Goal: Task Accomplishment & Management: Use online tool/utility

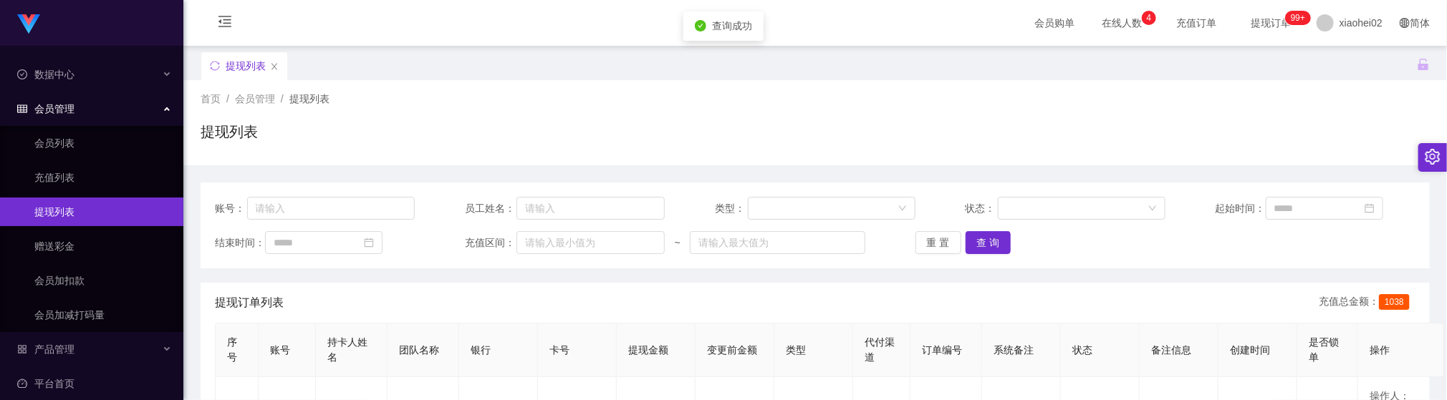
scroll to position [116, 0]
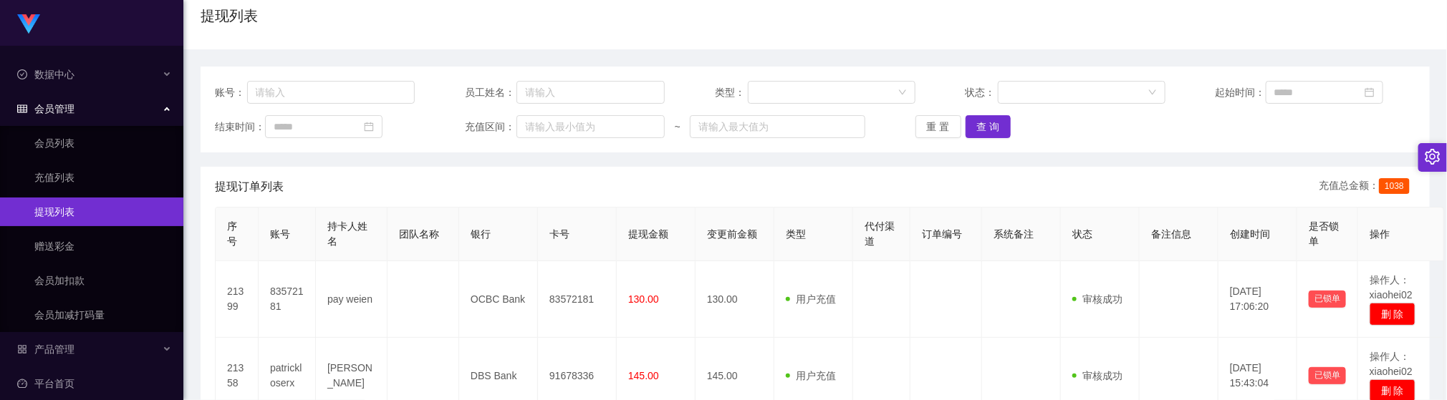
click at [451, 198] on div "提现订单列表 充值总金额： 1038" at bounding box center [815, 187] width 1200 height 40
click at [976, 132] on button "查 询" at bounding box center [988, 126] width 46 height 23
click at [1002, 129] on button "查 询" at bounding box center [988, 126] width 46 height 23
drag, startPoint x: 555, startPoint y: 201, endPoint x: 473, endPoint y: 90, distance: 137.2
click at [554, 201] on div "提现订单列表 充值总金额： 1038" at bounding box center [815, 187] width 1200 height 40
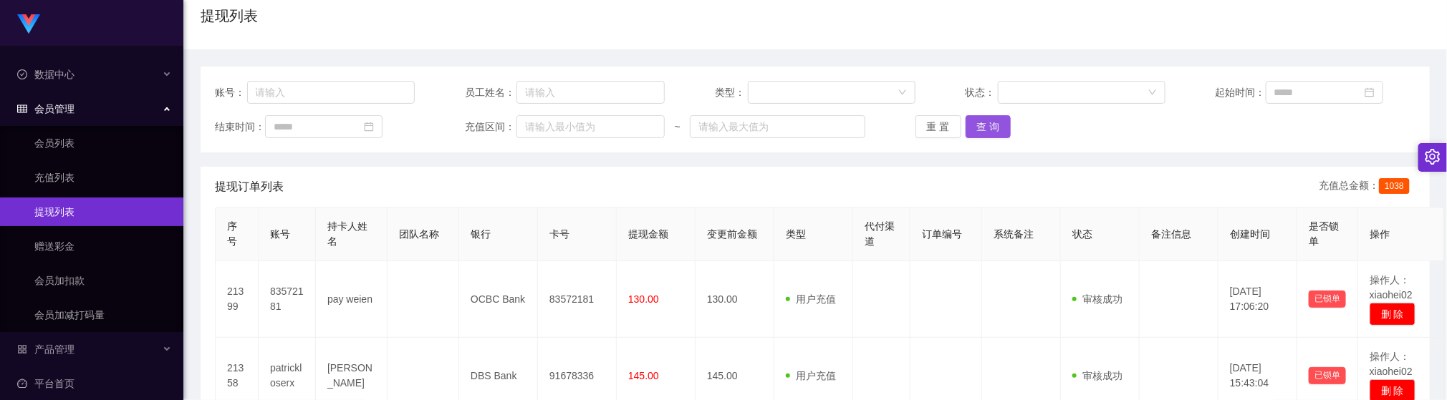
click at [972, 120] on button "查 询" at bounding box center [988, 126] width 46 height 23
click at [988, 125] on button "查 询" at bounding box center [988, 126] width 46 height 23
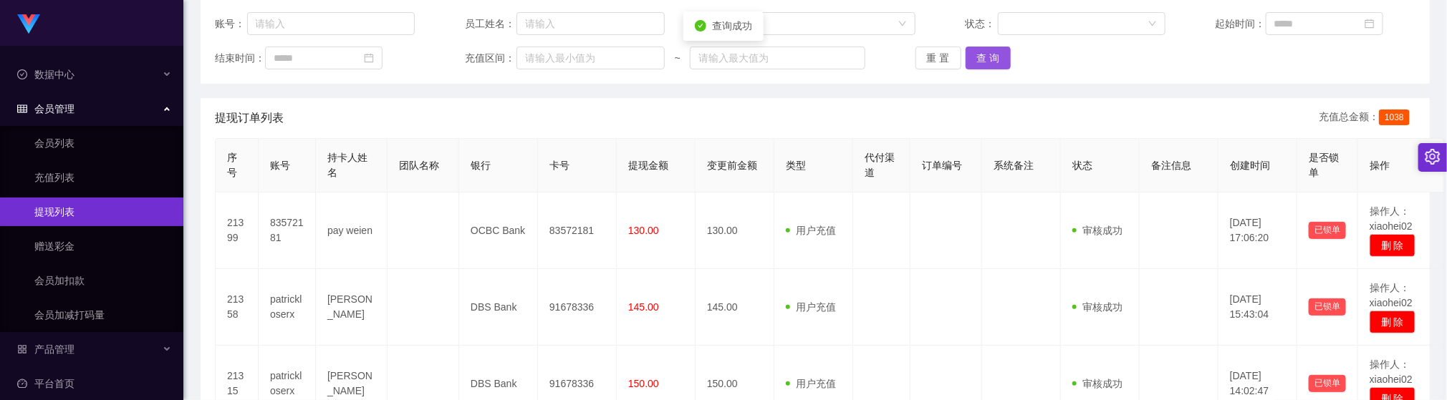
scroll to position [223, 0]
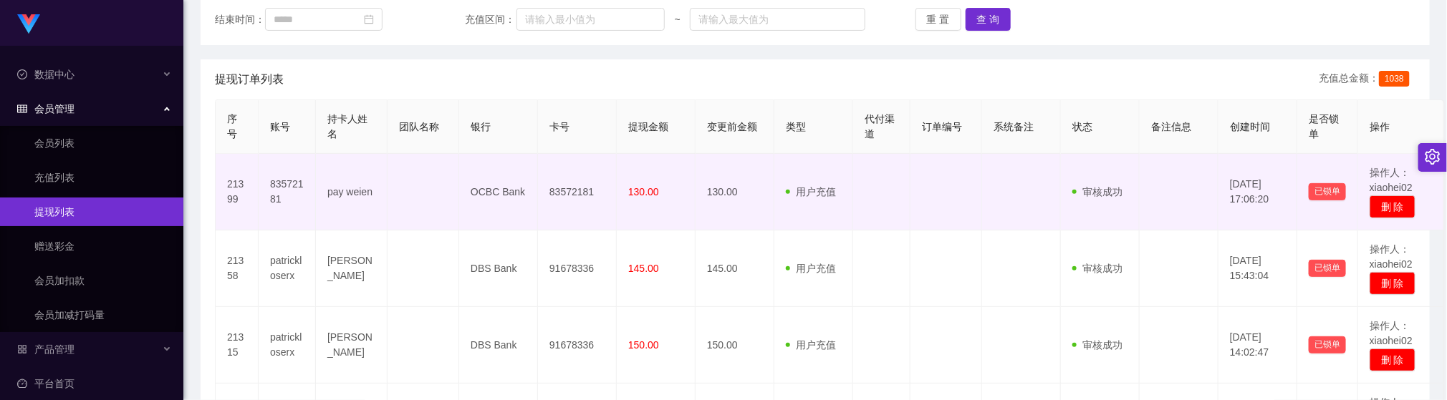
drag, startPoint x: 937, startPoint y: 228, endPoint x: 962, endPoint y: 213, distance: 28.9
click at [937, 228] on td at bounding box center [946, 192] width 72 height 77
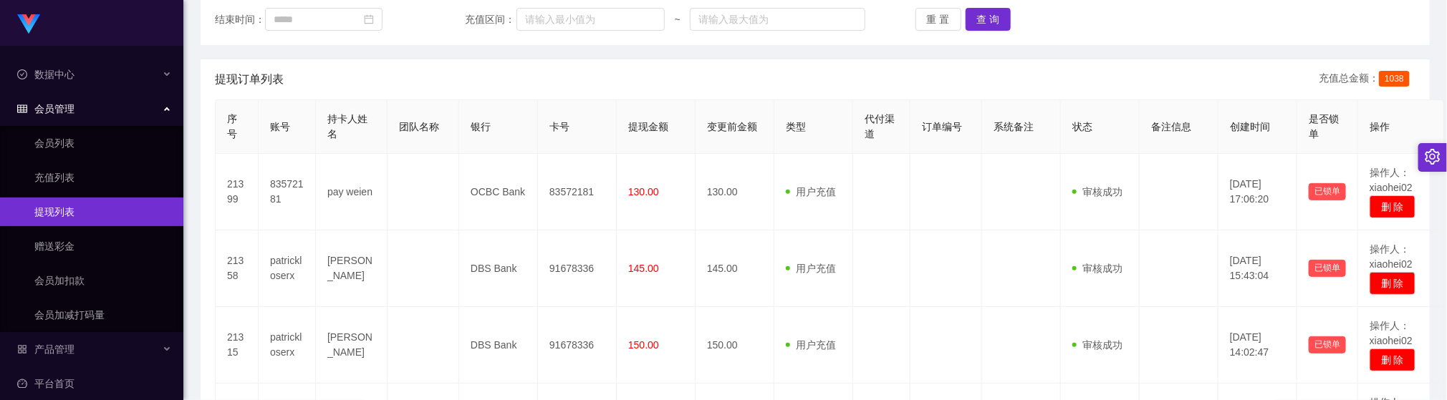
click at [970, 5] on div "账号： 员工姓名： 类型： 状态： 起始时间： 结束时间： 充值区间： ~ 重 置 查 询" at bounding box center [815, 2] width 1229 height 86
click at [993, 26] on button "查 询" at bounding box center [988, 19] width 46 height 23
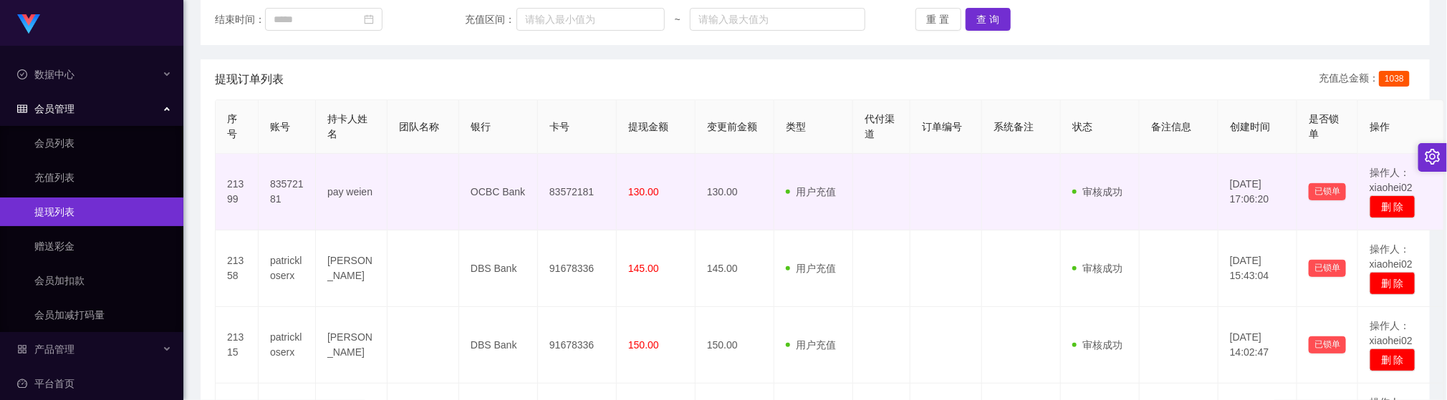
drag, startPoint x: 918, startPoint y: 221, endPoint x: 984, endPoint y: 183, distance: 76.0
click at [917, 221] on td at bounding box center [946, 192] width 72 height 77
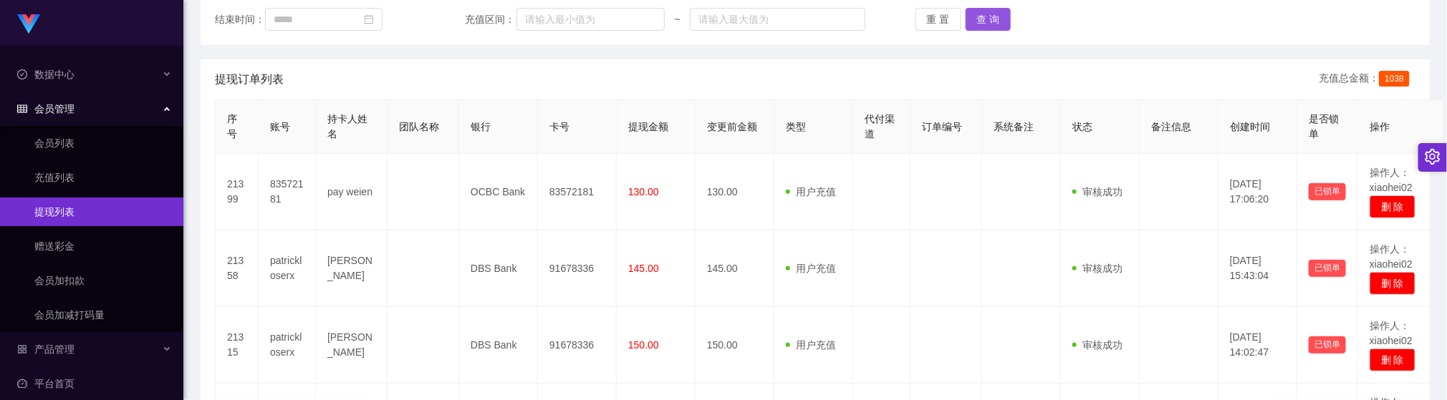
click at [973, 9] on button "查 询" at bounding box center [988, 19] width 46 height 23
click at [983, 8] on button "查 询" at bounding box center [988, 19] width 46 height 23
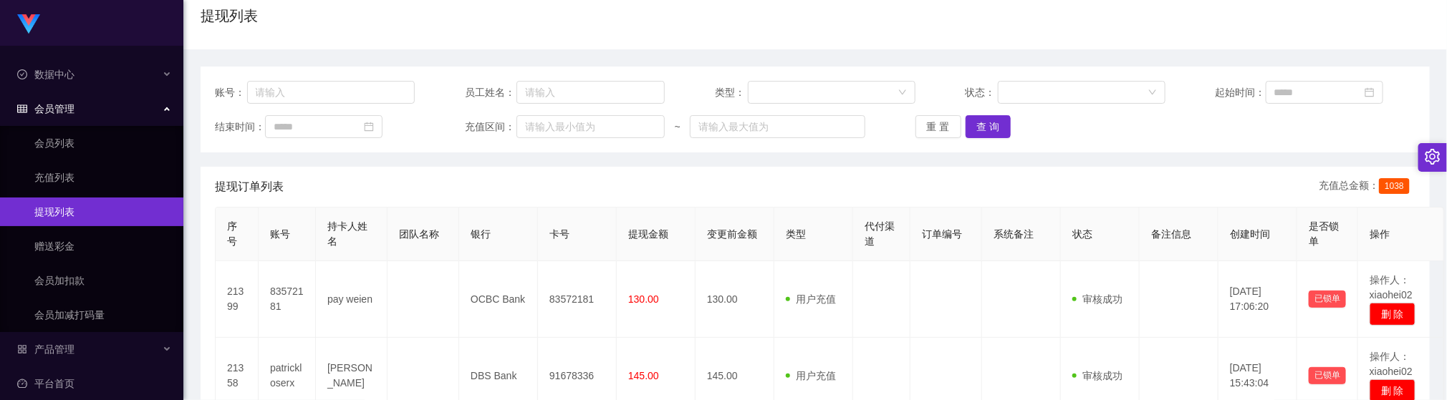
click at [894, 213] on th "代付渠道" at bounding box center [881, 235] width 57 height 54
click at [980, 127] on button "查 询" at bounding box center [988, 126] width 46 height 23
click at [984, 123] on div "重 置 查 询" at bounding box center [1015, 126] width 200 height 23
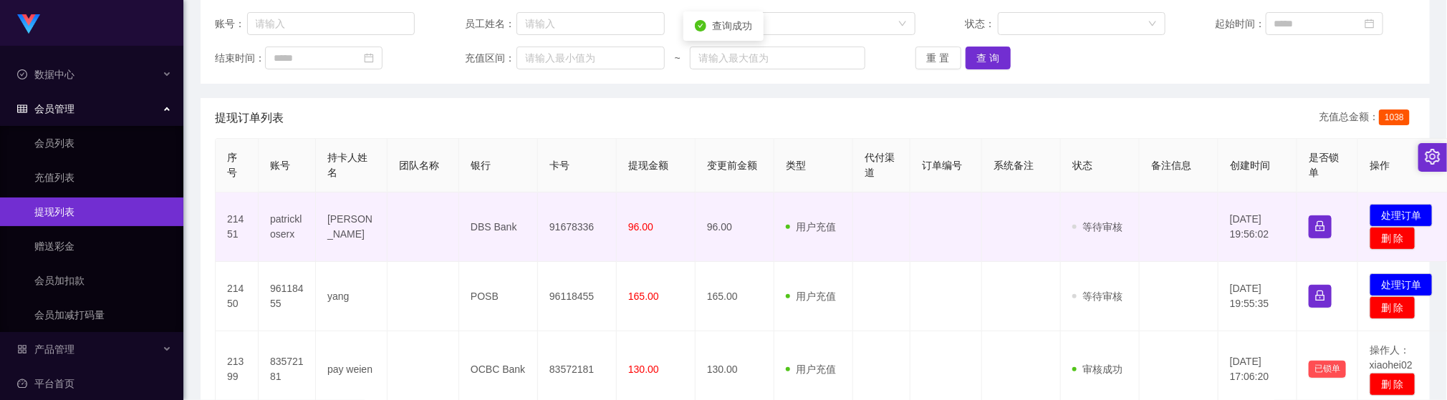
scroll to position [223, 0]
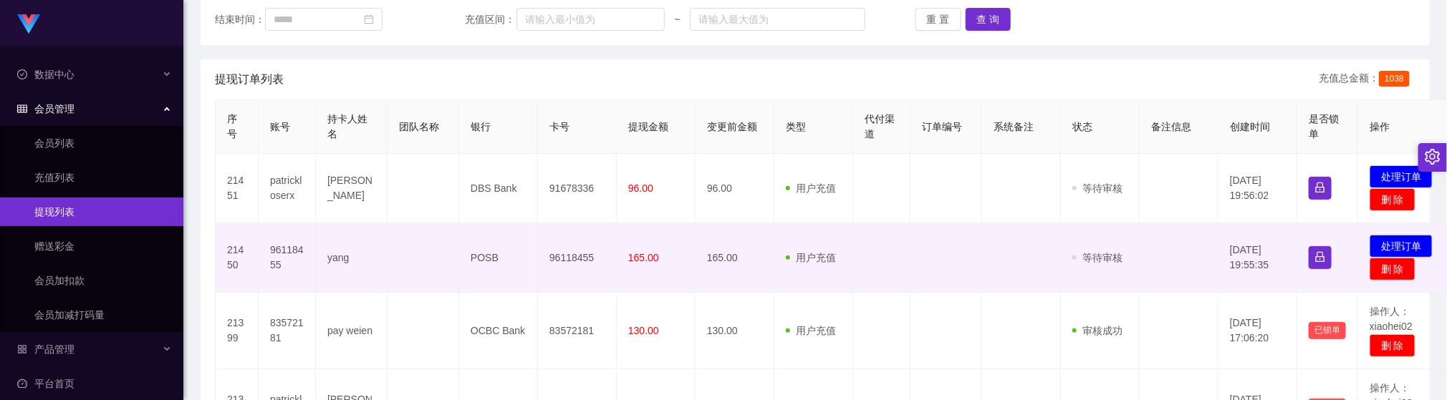
click at [565, 256] on td "96118455" at bounding box center [577, 257] width 79 height 69
copy td "96118455"
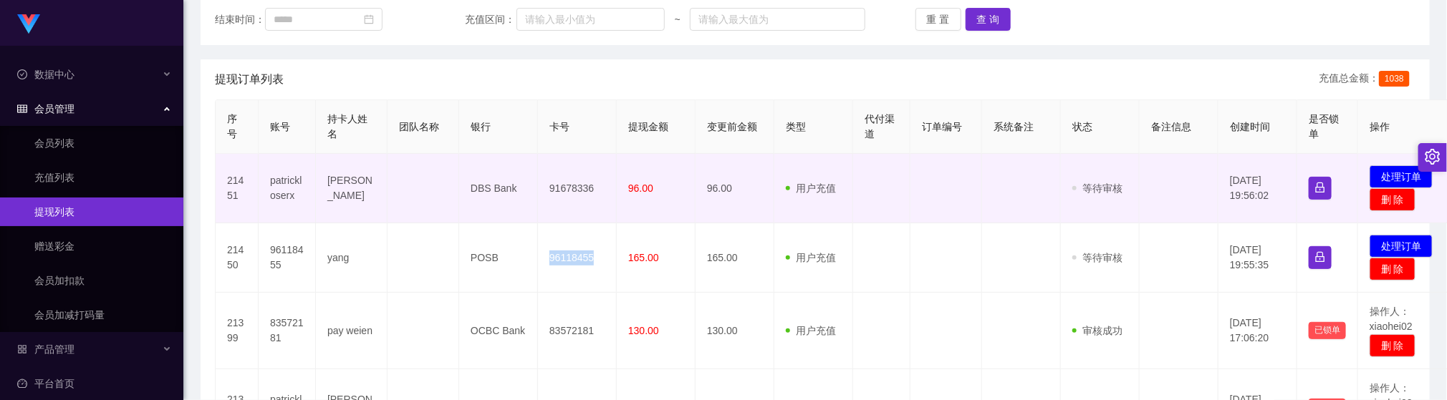
click at [561, 194] on td "91678336" at bounding box center [577, 188] width 79 height 69
click at [566, 185] on td "91678336" at bounding box center [577, 188] width 79 height 69
click at [564, 185] on td "91678336" at bounding box center [577, 188] width 79 height 69
copy td "91678336"
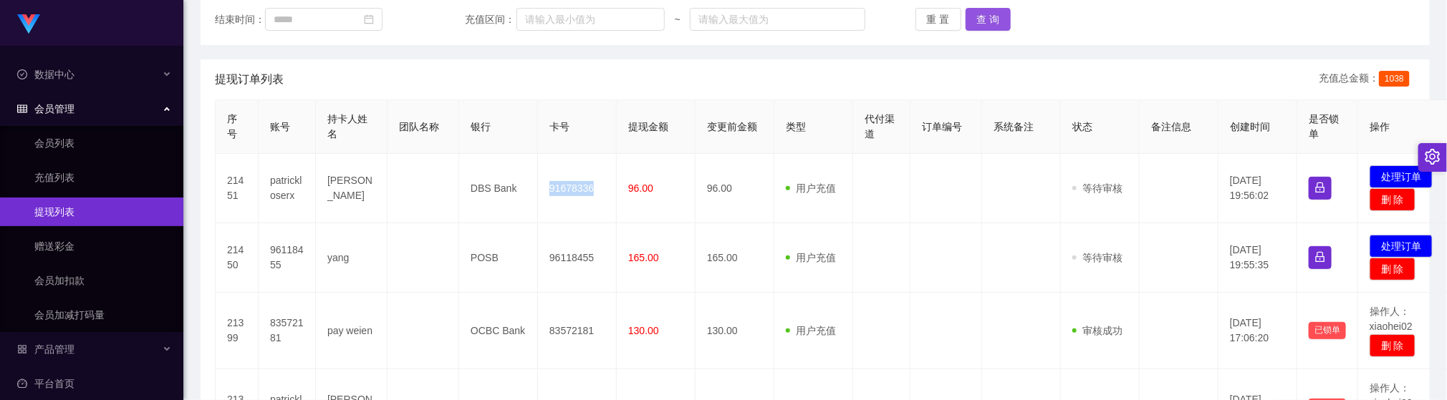
click at [993, 19] on button "查 询" at bounding box center [988, 19] width 46 height 23
click at [1000, 13] on button "查 询" at bounding box center [988, 19] width 46 height 23
drag, startPoint x: 988, startPoint y: 14, endPoint x: 980, endPoint y: 16, distance: 8.9
click at [988, 14] on button "查 询" at bounding box center [988, 19] width 46 height 23
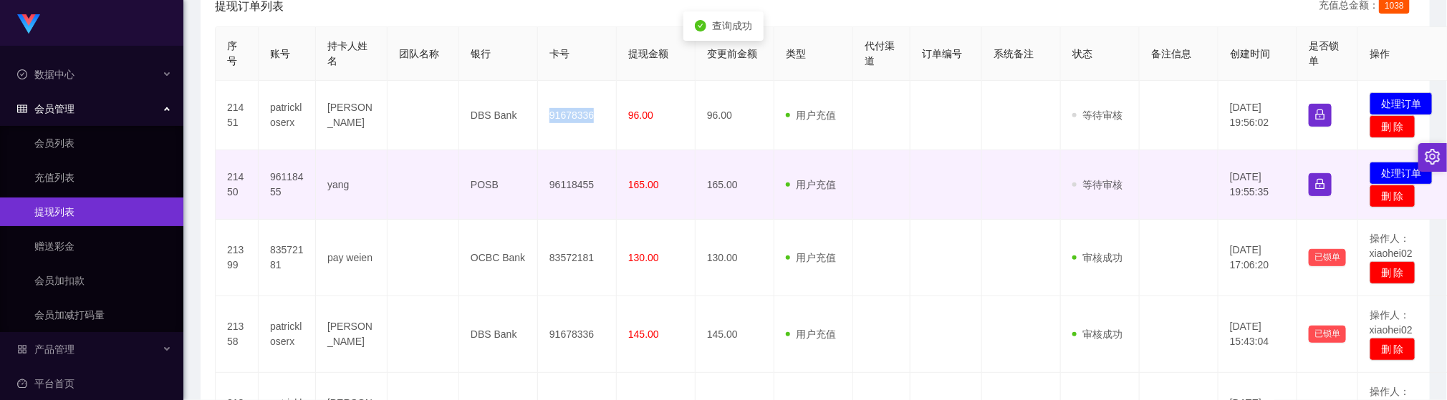
scroll to position [331, 0]
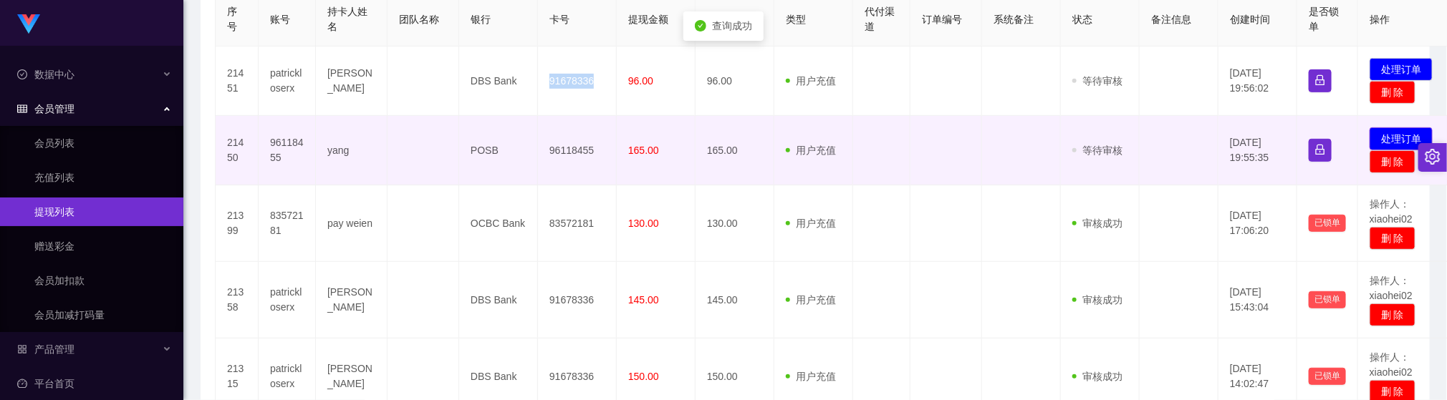
click at [1391, 140] on button "处理订单" at bounding box center [1400, 138] width 63 height 23
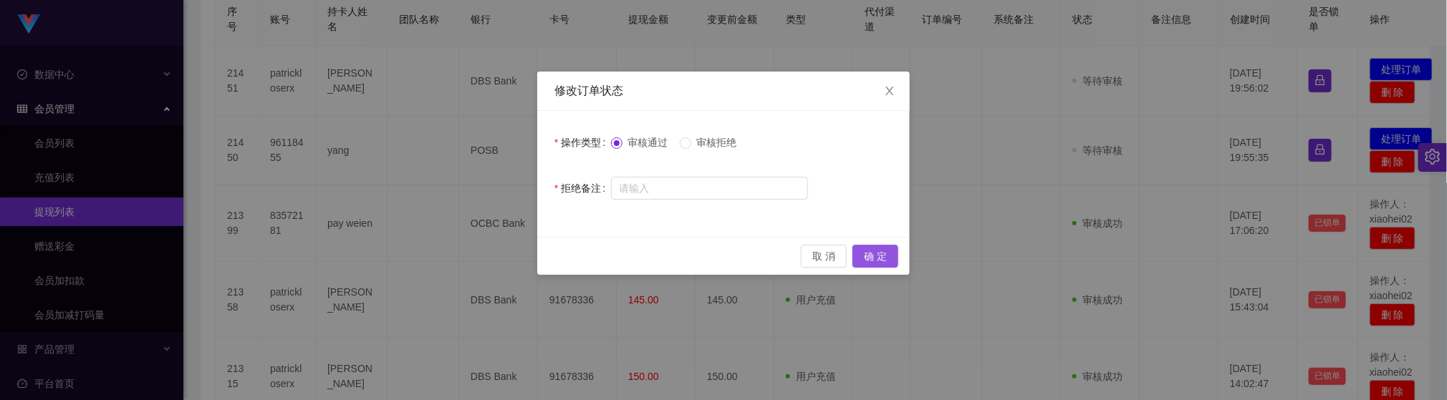
click at [881, 261] on button "确 定" at bounding box center [875, 256] width 46 height 23
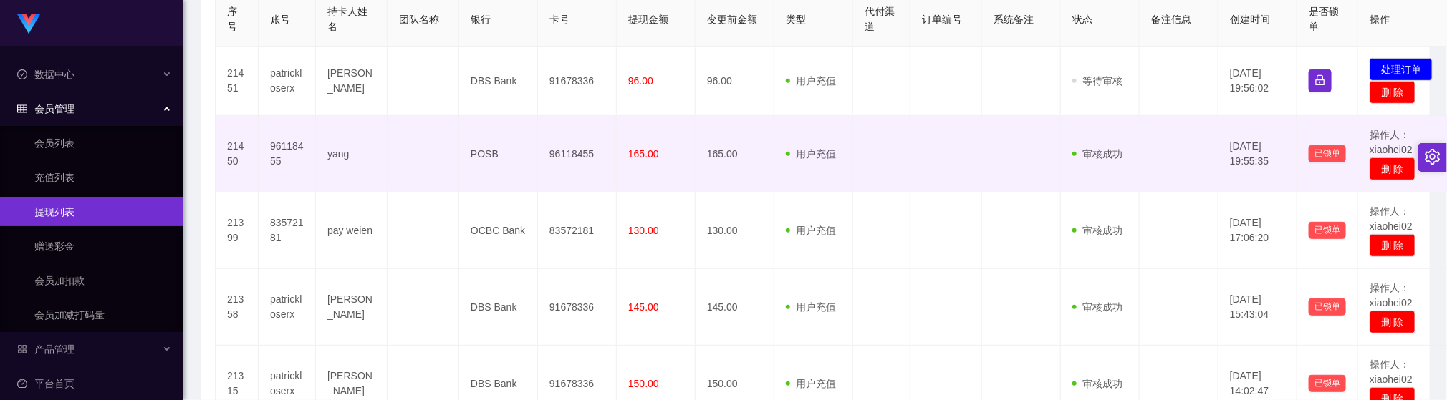
click at [701, 192] on td "165.00" at bounding box center [734, 154] width 79 height 77
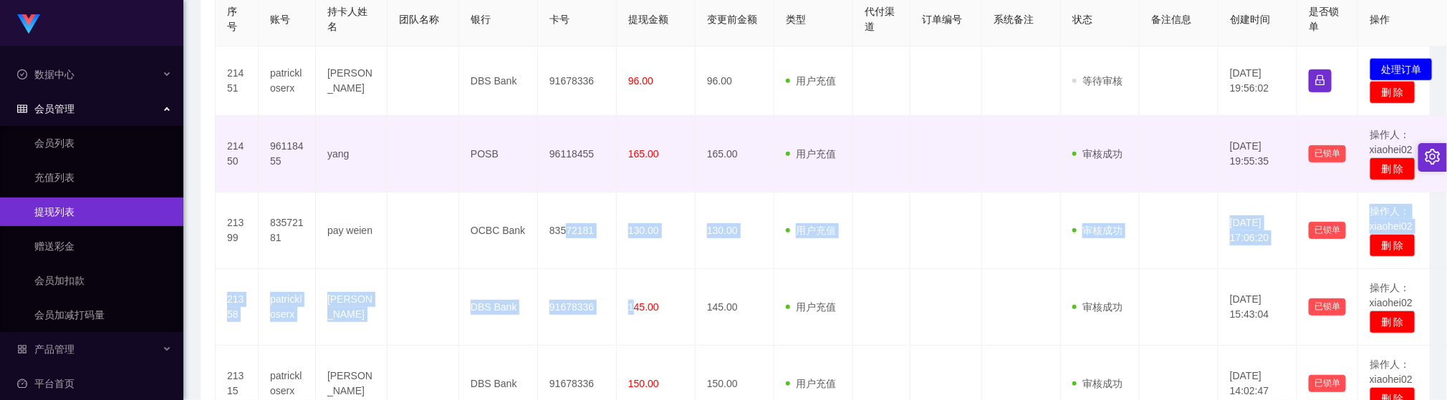
click at [713, 185] on td "165.00" at bounding box center [734, 154] width 79 height 77
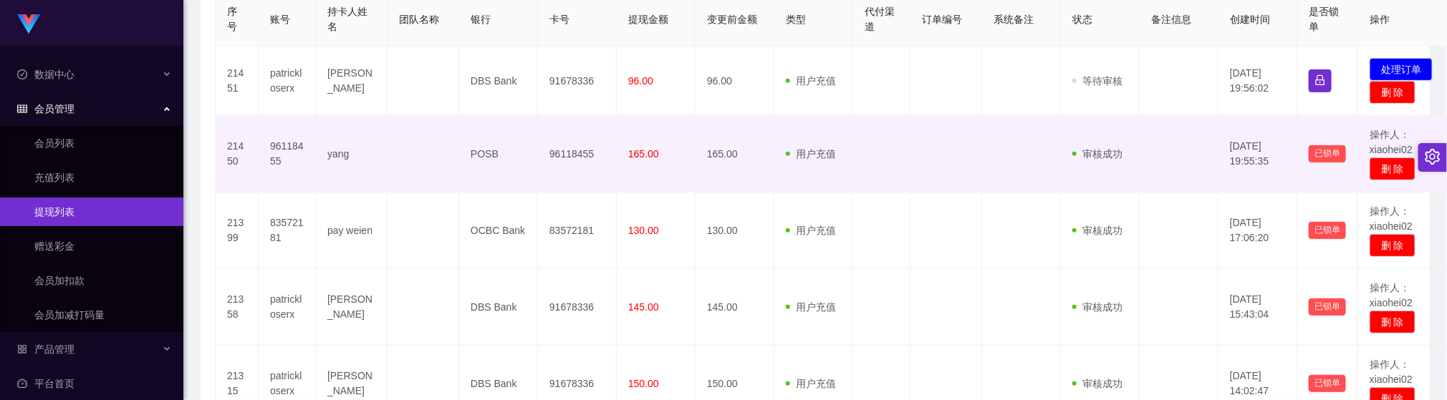
drag, startPoint x: 860, startPoint y: 185, endPoint x: 915, endPoint y: 168, distance: 57.8
click at [860, 185] on td at bounding box center [881, 154] width 57 height 77
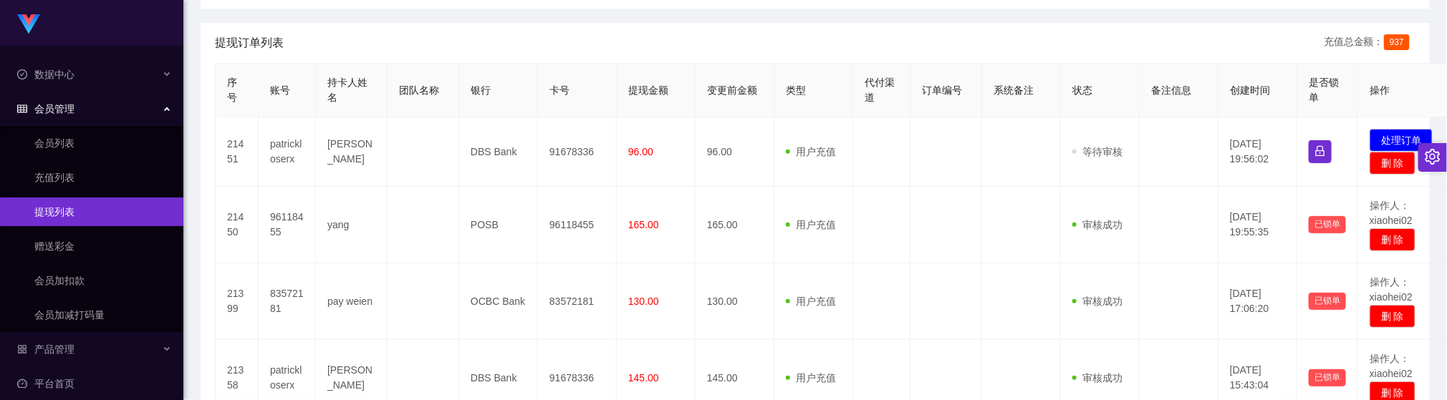
scroll to position [223, 0]
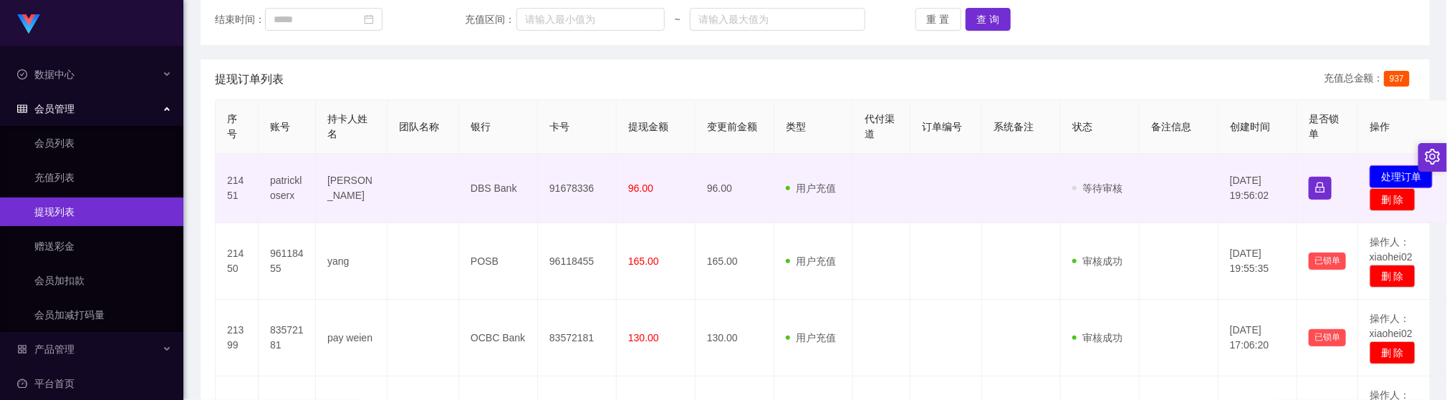
click at [1377, 174] on button "处理订单" at bounding box center [1400, 176] width 63 height 23
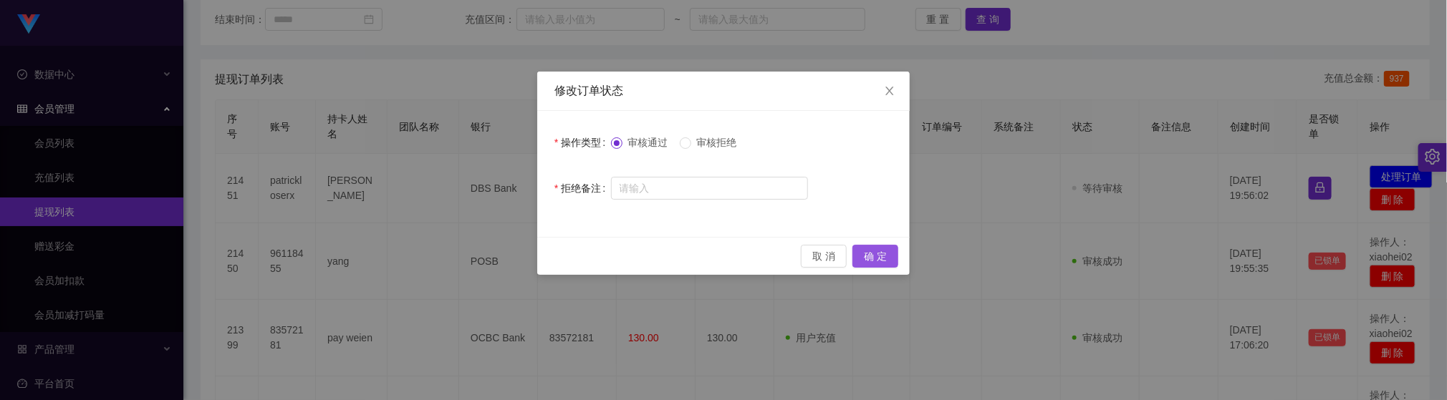
drag, startPoint x: 867, startPoint y: 256, endPoint x: 939, endPoint y: 194, distance: 95.5
click at [867, 256] on button "确 定" at bounding box center [875, 256] width 46 height 23
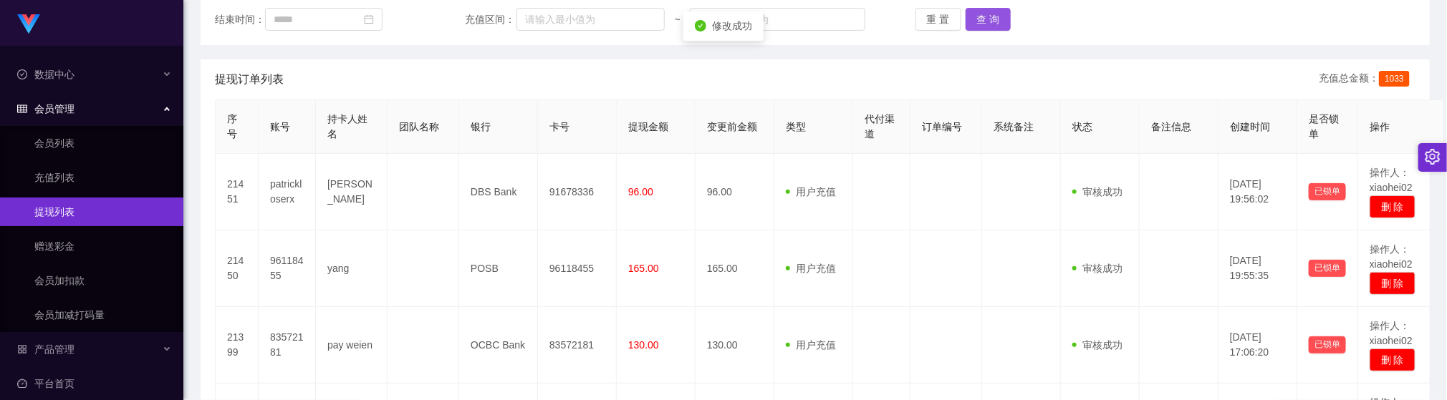
click at [995, 21] on button "查 询" at bounding box center [988, 19] width 46 height 23
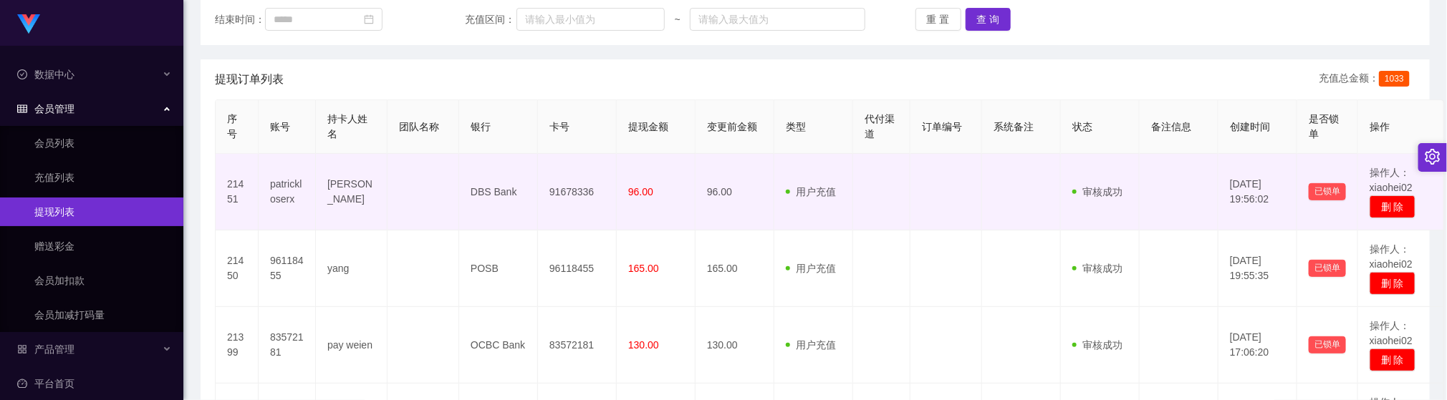
click at [1029, 219] on td at bounding box center [1021, 192] width 79 height 77
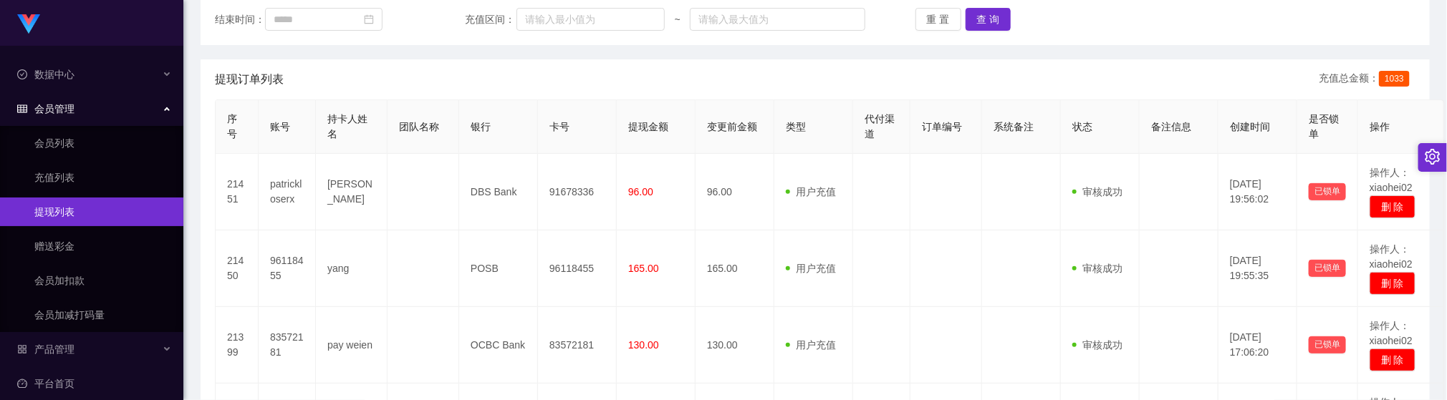
click at [969, 4] on div "账号： 员工姓名： 类型： 状态： 起始时间： 结束时间： 充值区间： ~ 重 置 查 询" at bounding box center [815, 2] width 1229 height 86
click at [986, 28] on button "查 询" at bounding box center [988, 19] width 46 height 23
click at [989, 16] on button "查 询" at bounding box center [988, 19] width 46 height 23
click at [995, 13] on button "查 询" at bounding box center [988, 19] width 46 height 23
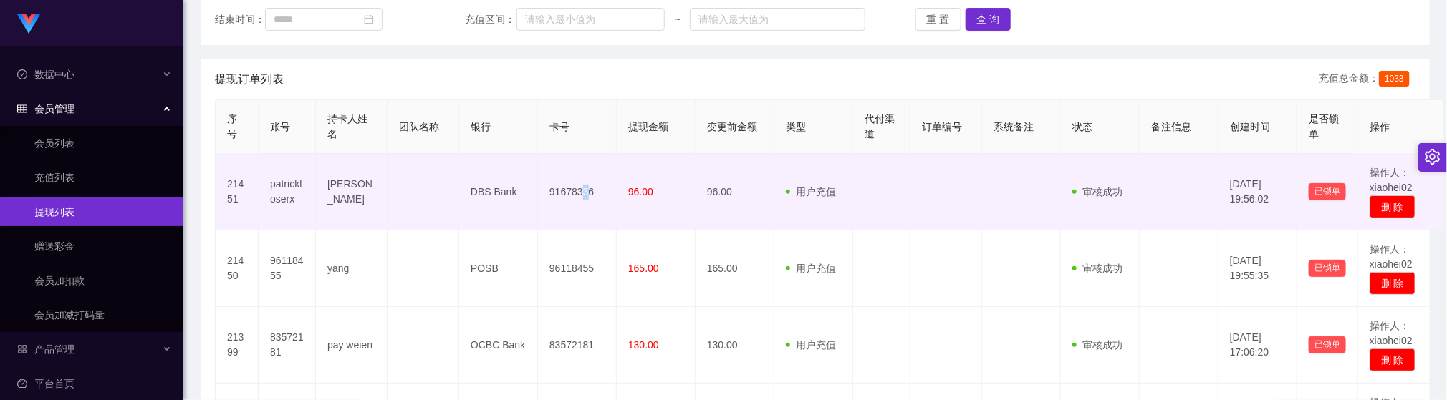
drag, startPoint x: 583, startPoint y: 211, endPoint x: 685, endPoint y: 200, distance: 103.0
click at [587, 211] on td "91678336" at bounding box center [577, 192] width 79 height 77
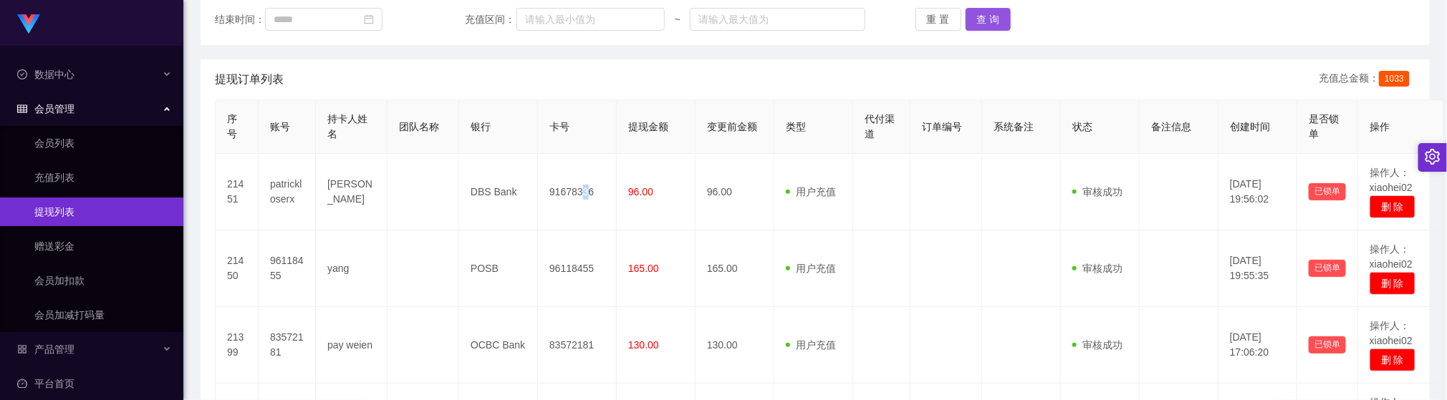
click at [990, 24] on button "查 询" at bounding box center [988, 19] width 46 height 23
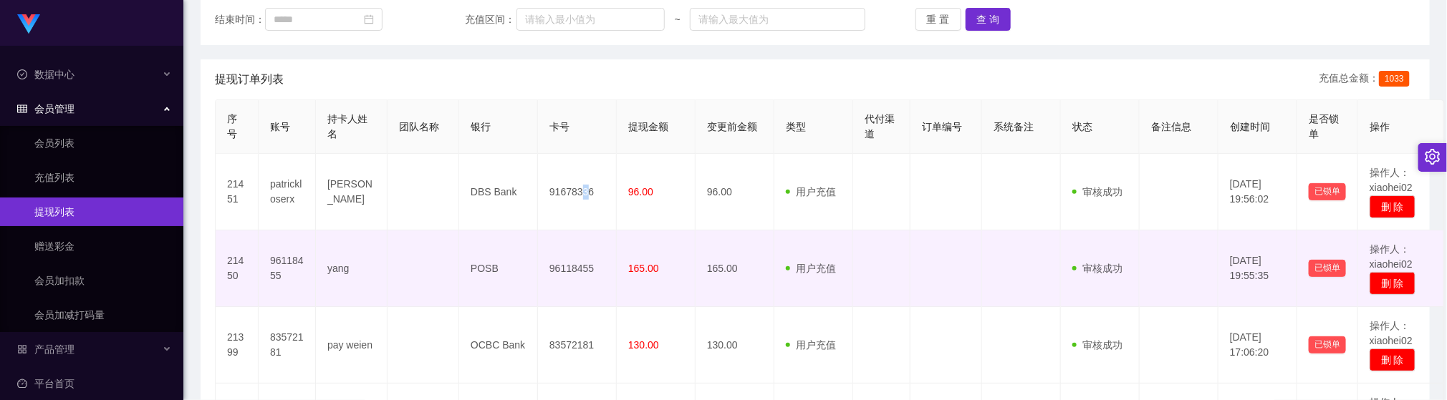
drag, startPoint x: 811, startPoint y: 274, endPoint x: 894, endPoint y: 211, distance: 103.8
click at [812, 273] on span "用户充值" at bounding box center [811, 268] width 50 height 11
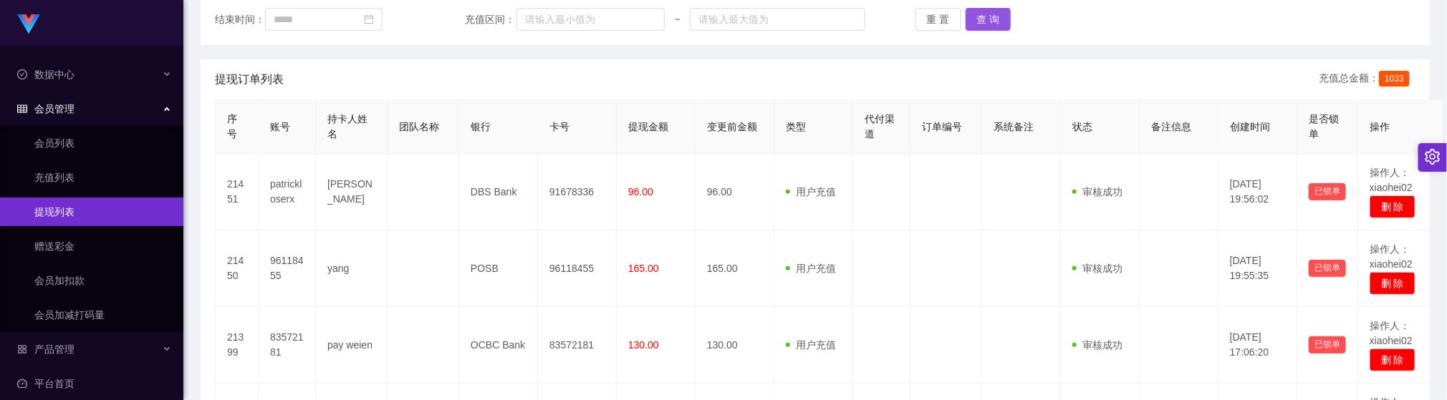
click at [975, 16] on button "查 询" at bounding box center [988, 19] width 46 height 23
drag, startPoint x: 698, startPoint y: 198, endPoint x: 796, endPoint y: 142, distance: 112.6
click at [703, 198] on td "96.00" at bounding box center [734, 192] width 79 height 77
click at [985, 3] on div "账号： 员工姓名： 类型： 状态： 起始时间： 结束时间： 充值区间： ~ 重 置 查 询" at bounding box center [815, 2] width 1229 height 86
click at [986, 20] on button "查 询" at bounding box center [988, 19] width 46 height 23
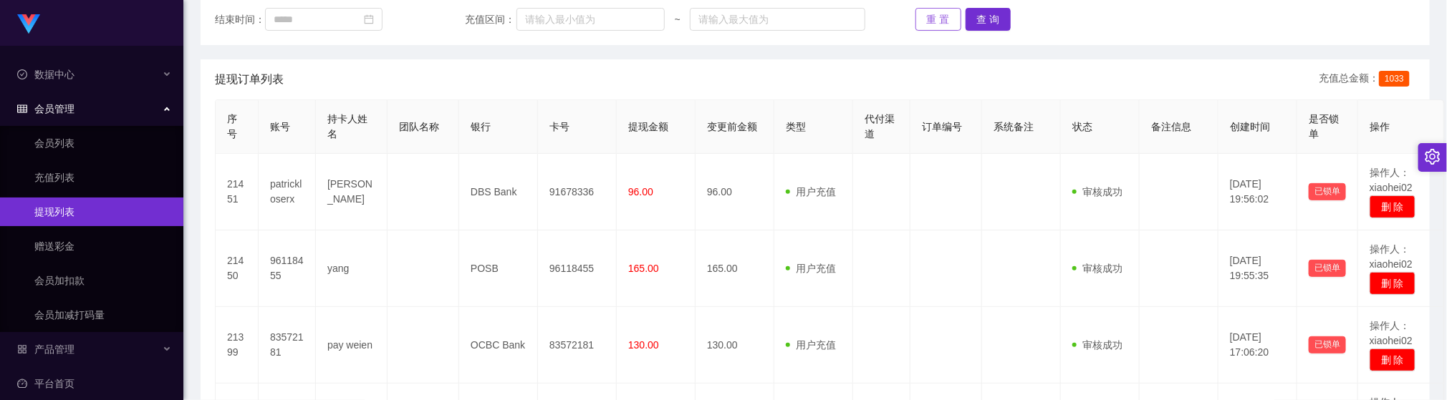
drag, startPoint x: 726, startPoint y: 76, endPoint x: 916, endPoint y: 29, distance: 195.6
click at [726, 73] on div "提现订单列表 充值总金额： 1033" at bounding box center [815, 79] width 1200 height 40
click at [978, 9] on button "查 询" at bounding box center [988, 19] width 46 height 23
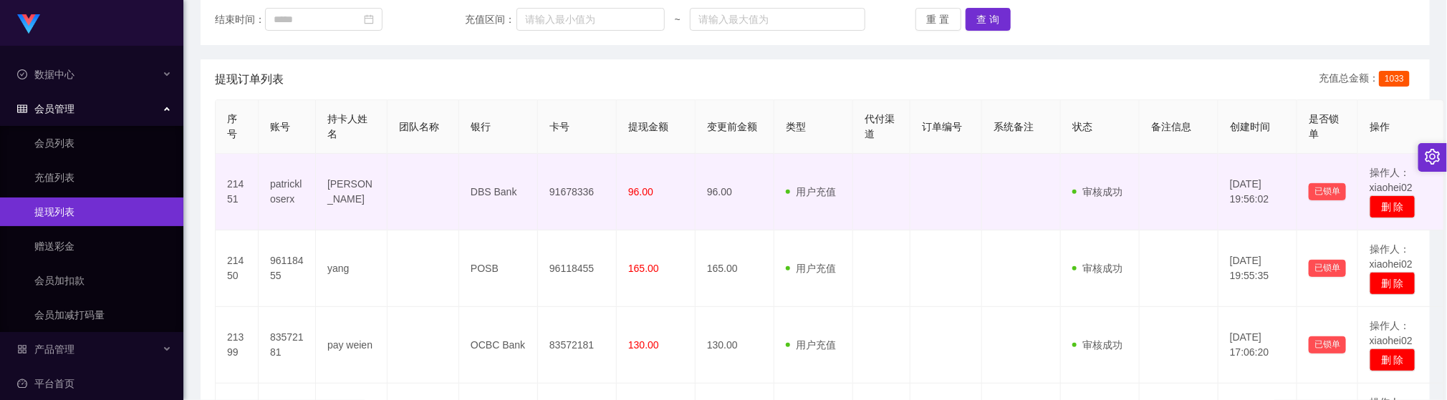
click at [469, 177] on td "DBS Bank" at bounding box center [498, 192] width 79 height 77
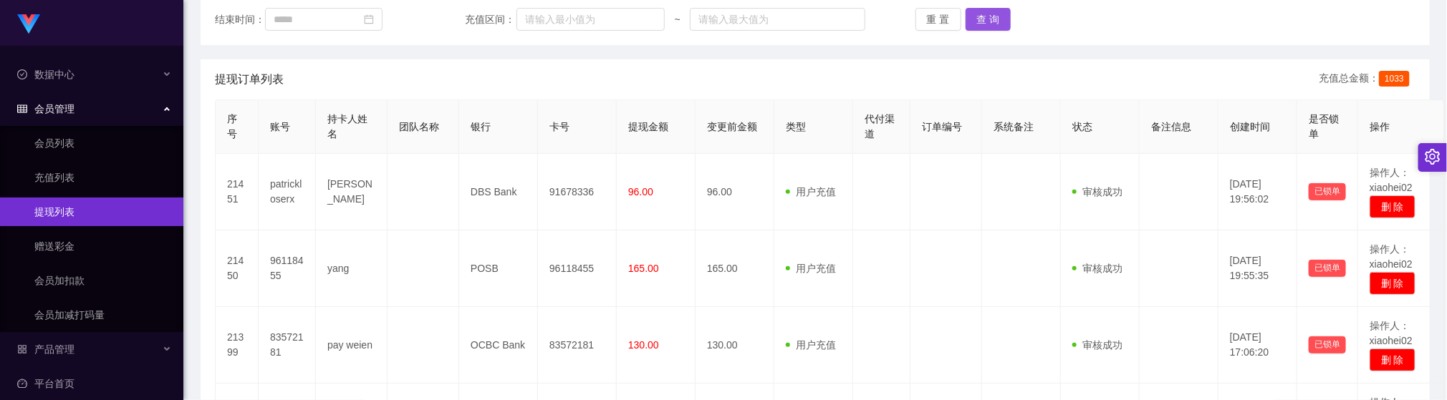
click at [987, 26] on button "查 询" at bounding box center [988, 19] width 46 height 23
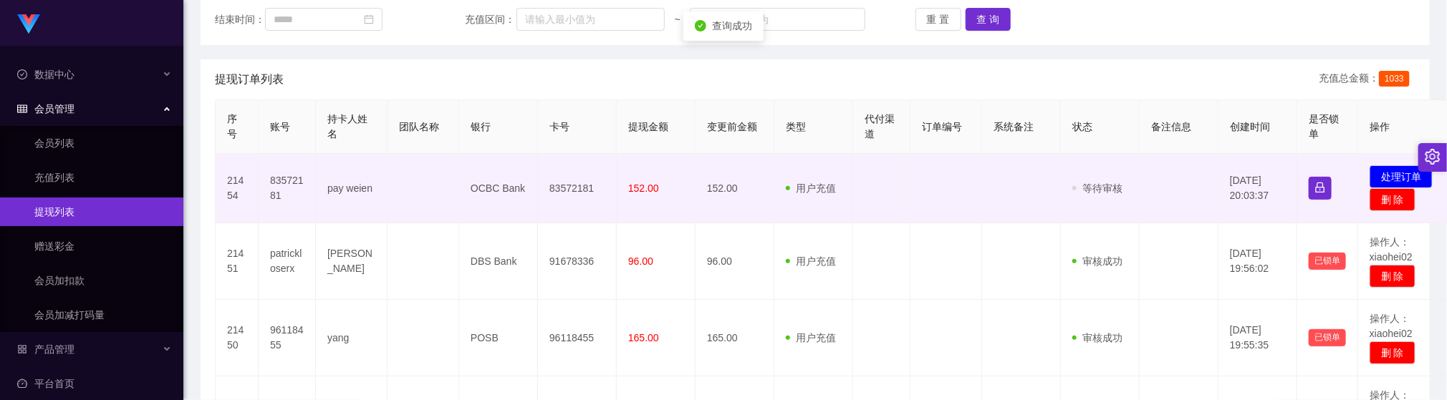
click at [568, 188] on td "83572181" at bounding box center [577, 188] width 79 height 69
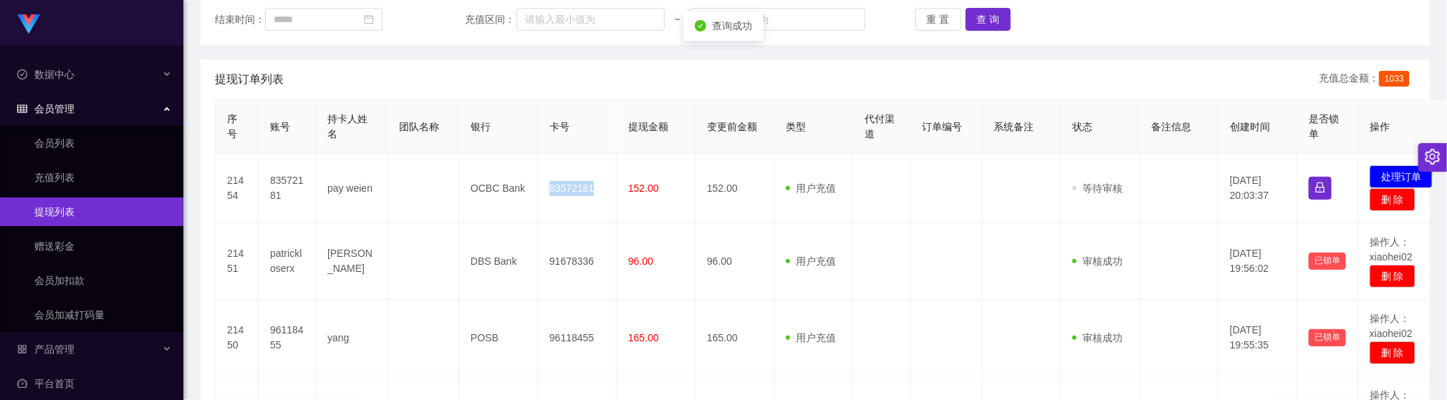
copy td "83572181"
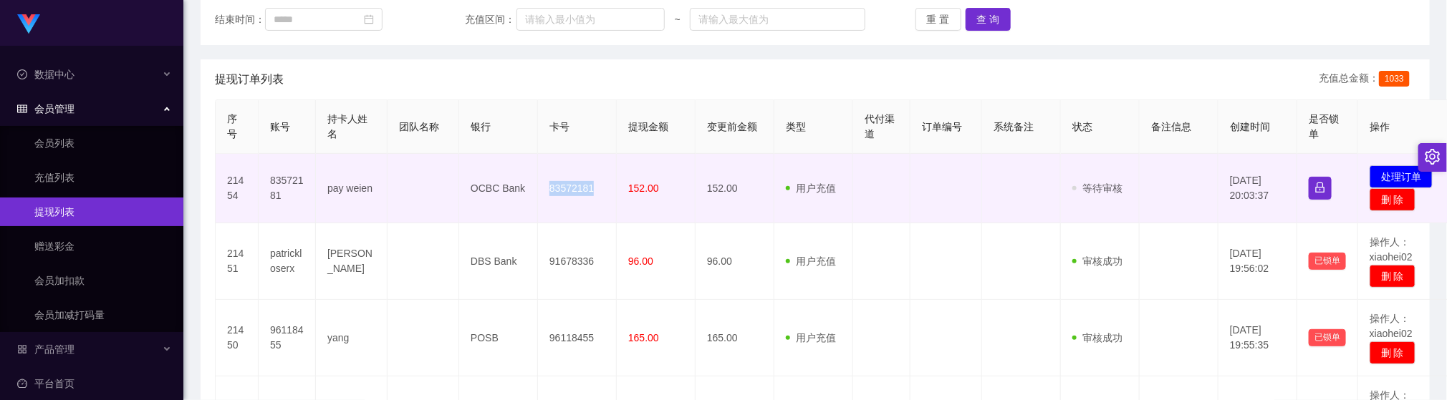
drag, startPoint x: 768, startPoint y: 209, endPoint x: 836, endPoint y: 192, distance: 70.9
click at [772, 206] on td "152.00" at bounding box center [734, 188] width 79 height 69
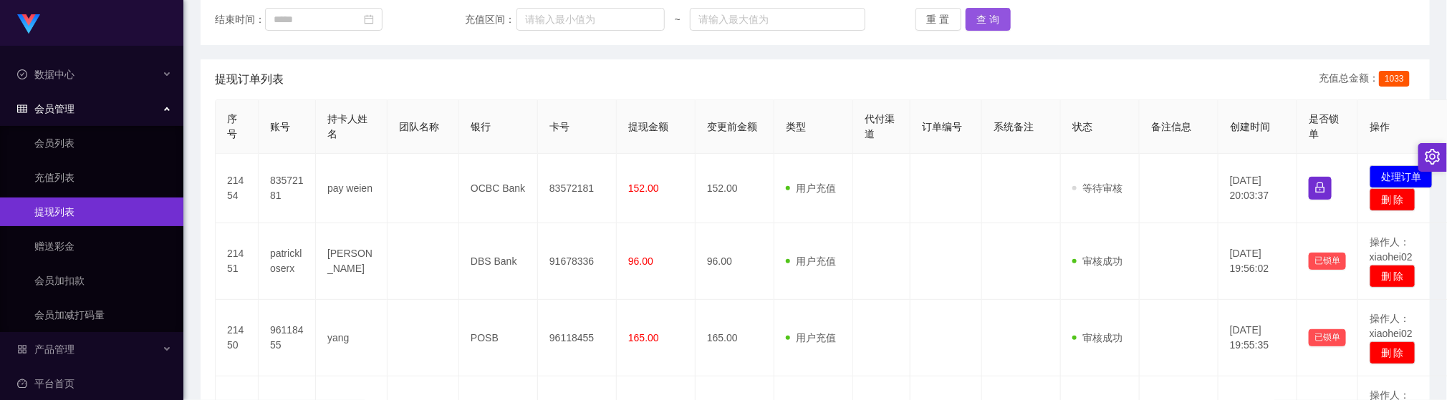
click at [958, 19] on div "重 置 查 询" at bounding box center [1015, 19] width 200 height 23
click at [972, 13] on button "查 询" at bounding box center [988, 19] width 46 height 23
drag, startPoint x: 1380, startPoint y: 172, endPoint x: 1369, endPoint y: 175, distance: 11.8
click at [1380, 172] on button "处理订单" at bounding box center [1400, 176] width 63 height 23
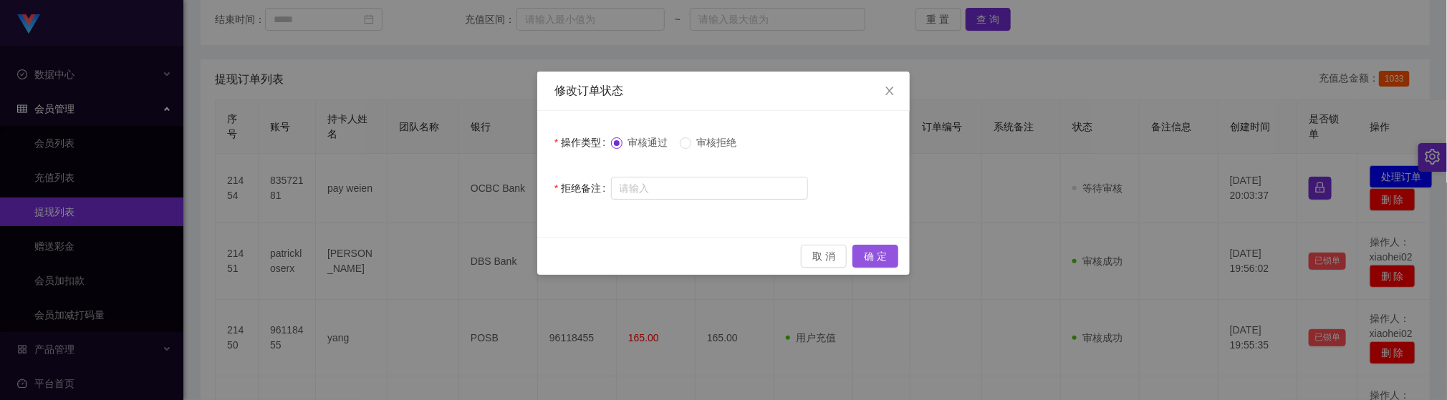
click at [886, 258] on button "确 定" at bounding box center [875, 256] width 46 height 23
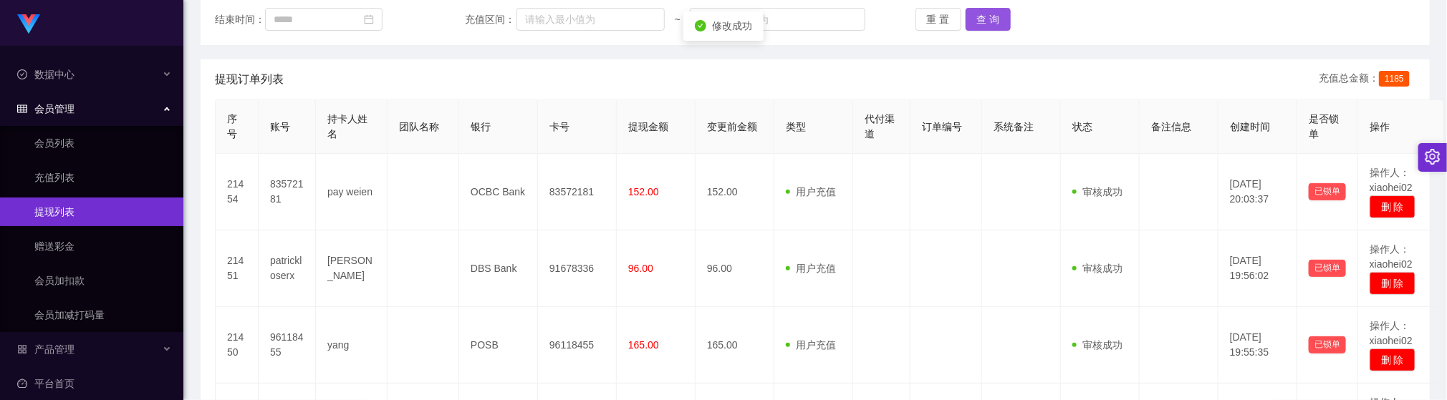
click at [987, 15] on button "查 询" at bounding box center [988, 19] width 46 height 23
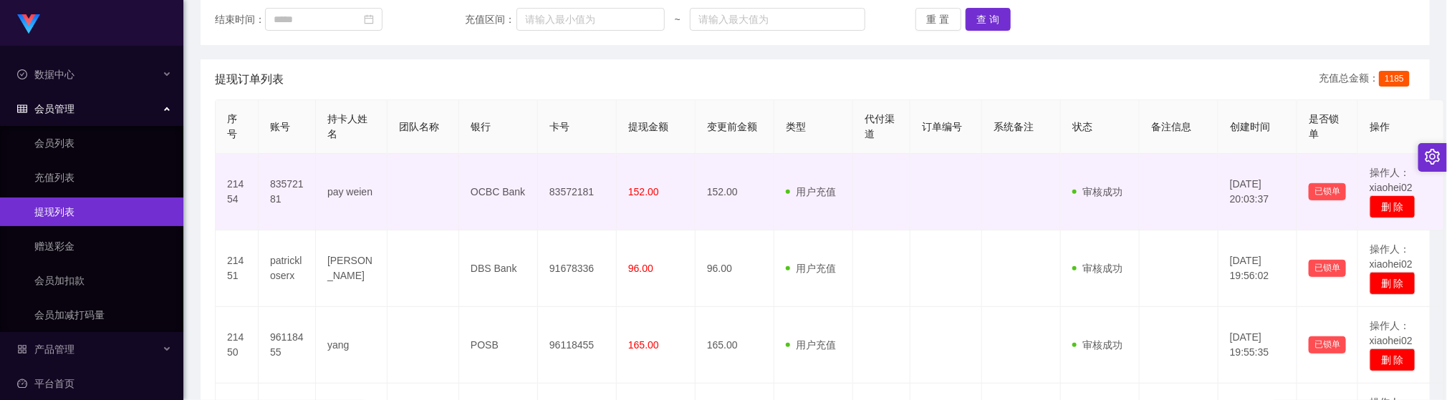
click at [854, 216] on td at bounding box center [881, 192] width 57 height 77
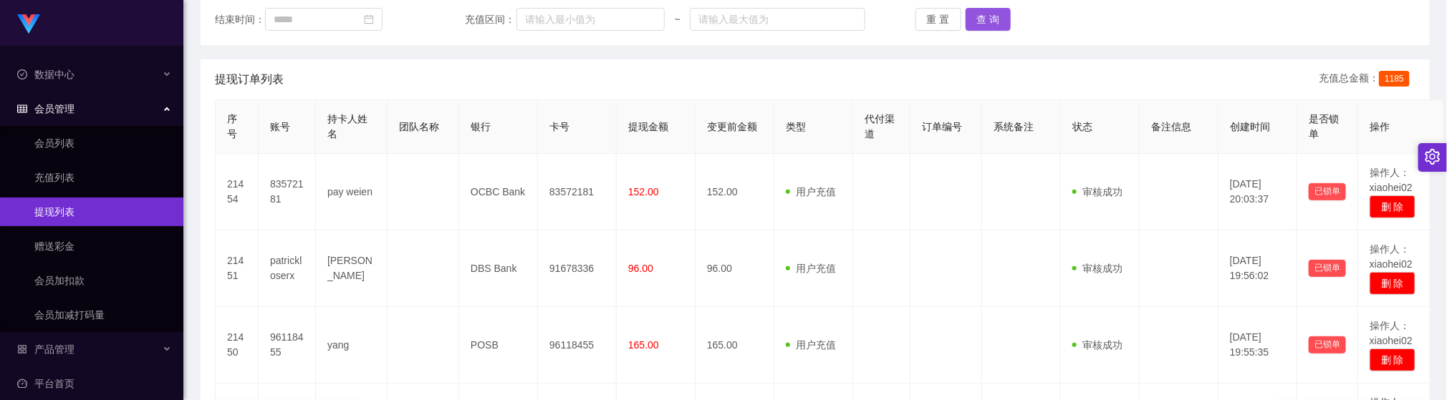
click at [988, 13] on button "查 询" at bounding box center [988, 19] width 46 height 23
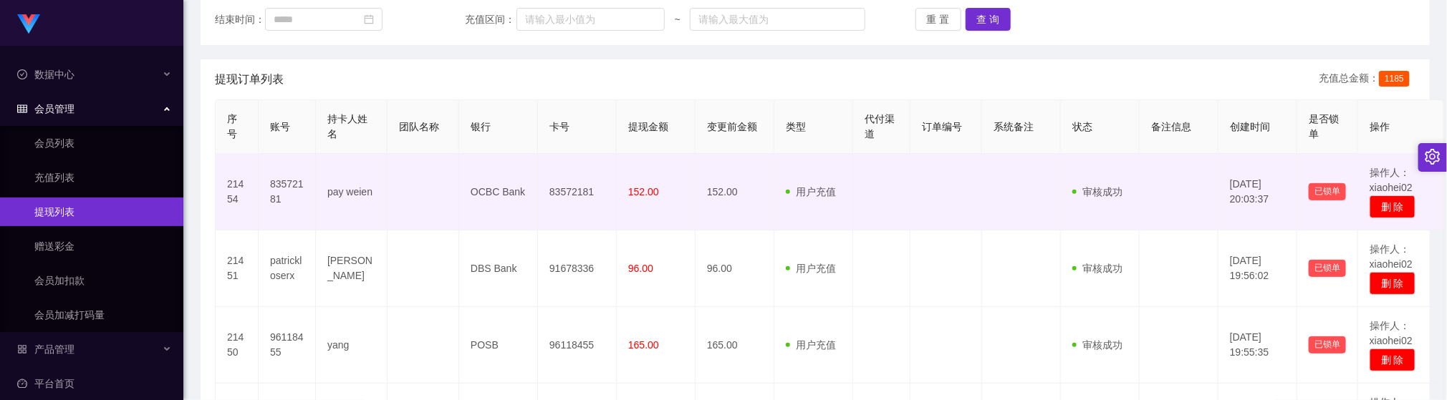
click at [602, 224] on td "83572181" at bounding box center [577, 192] width 79 height 77
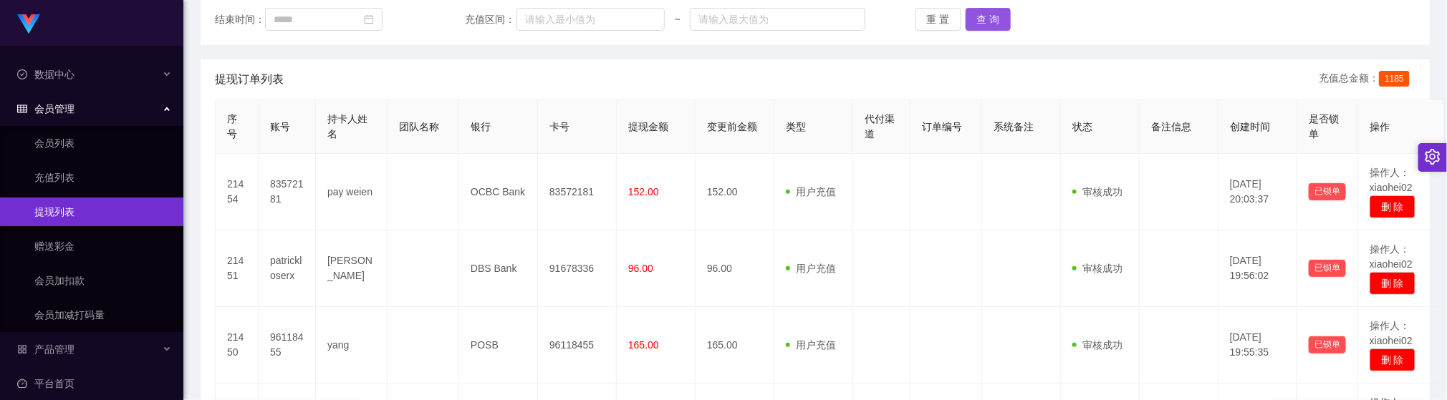
click at [980, 11] on button "查 询" at bounding box center [988, 19] width 46 height 23
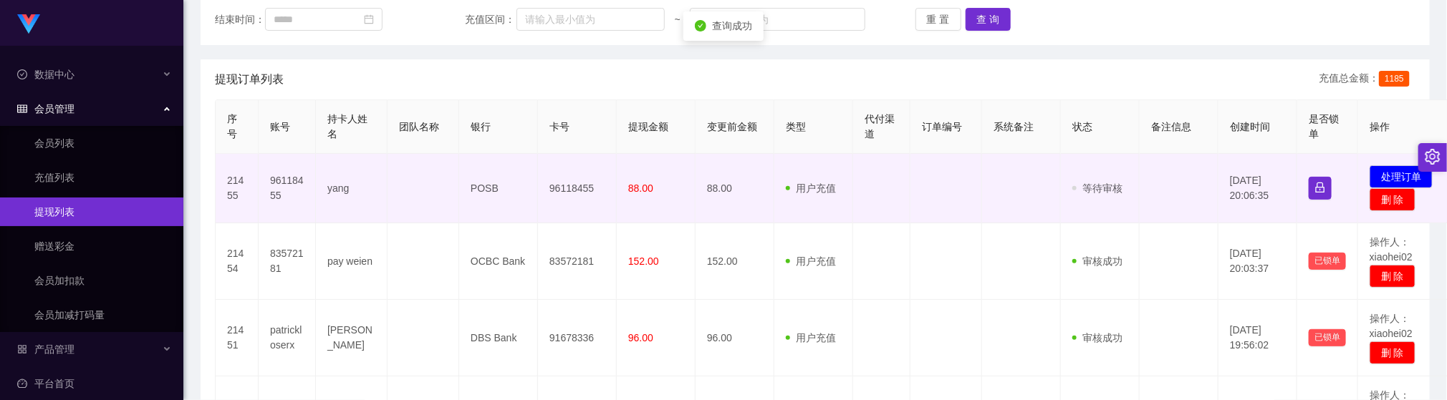
click at [574, 185] on td "96118455" at bounding box center [577, 188] width 79 height 69
copy td "96118455"
drag, startPoint x: 432, startPoint y: 194, endPoint x: 877, endPoint y: 52, distance: 467.0
click at [433, 194] on td at bounding box center [423, 188] width 72 height 69
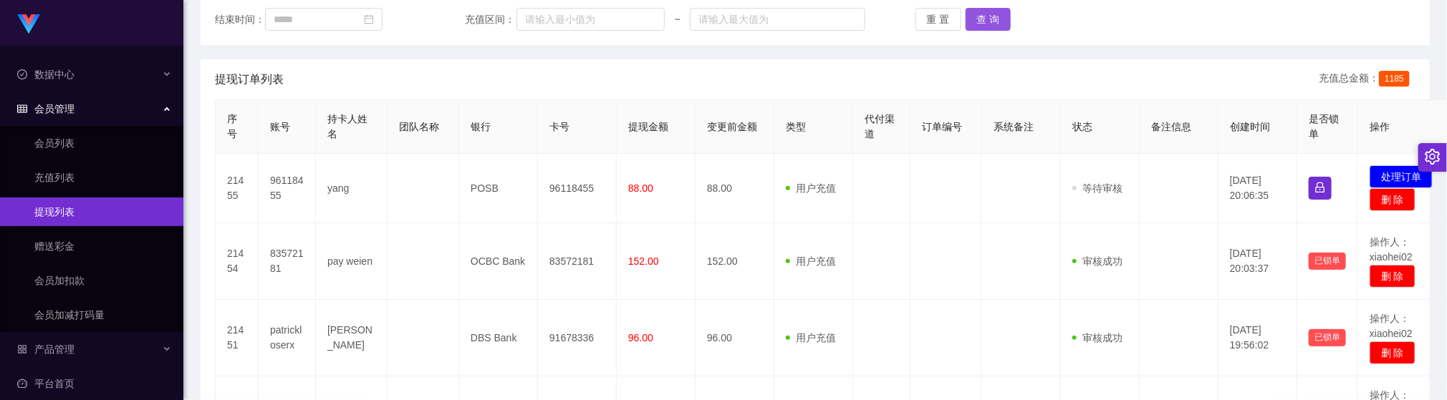
click at [997, 22] on button "查 询" at bounding box center [988, 19] width 46 height 23
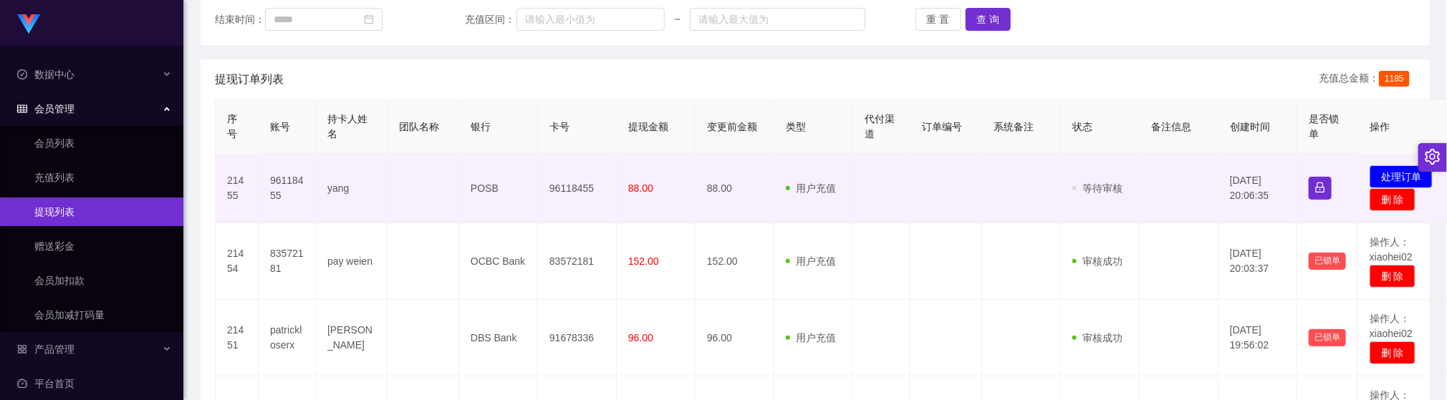
drag, startPoint x: 877, startPoint y: 192, endPoint x: 1172, endPoint y: 209, distance: 295.5
click at [894, 198] on td at bounding box center [881, 188] width 57 height 69
click at [1376, 174] on button "处理订单" at bounding box center [1400, 176] width 63 height 23
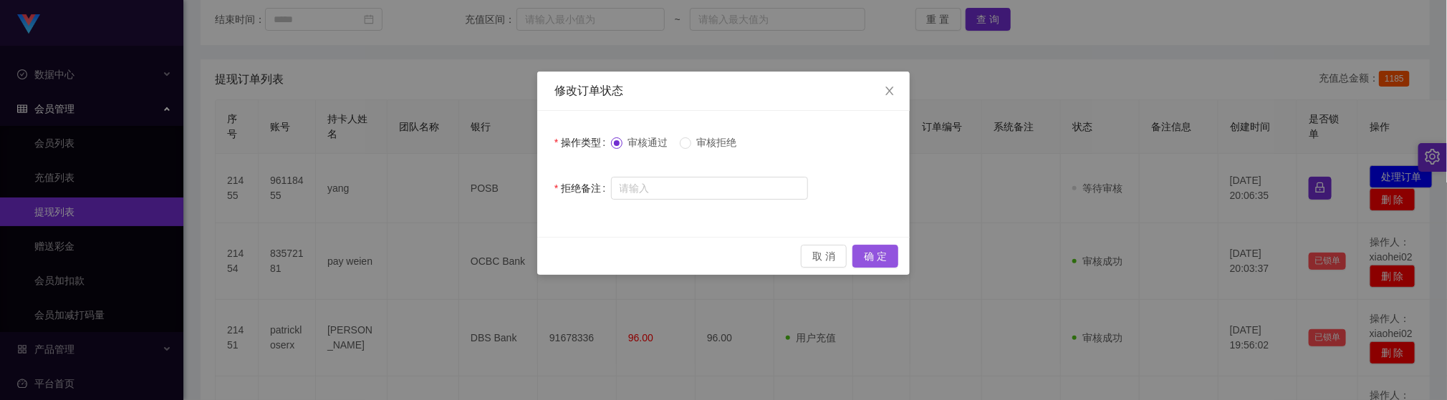
click at [872, 256] on button "确 定" at bounding box center [875, 256] width 46 height 23
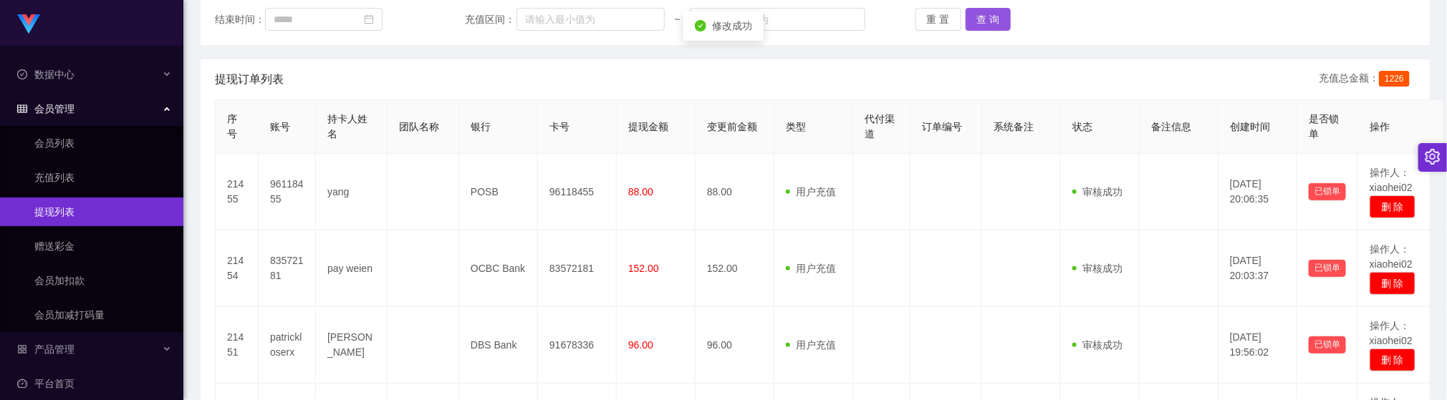
click at [1001, 13] on button "查 询" at bounding box center [988, 19] width 46 height 23
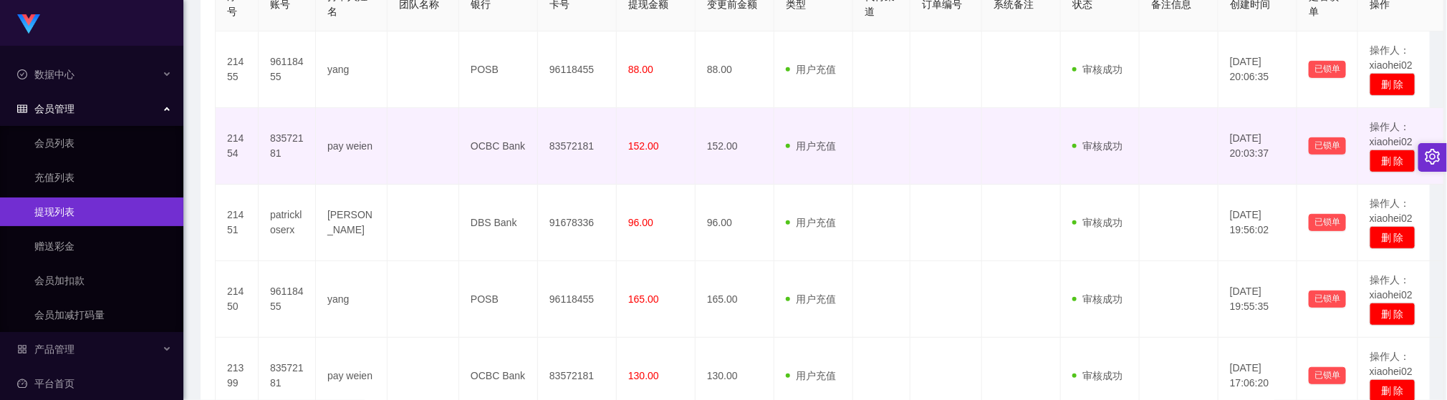
scroll to position [438, 0]
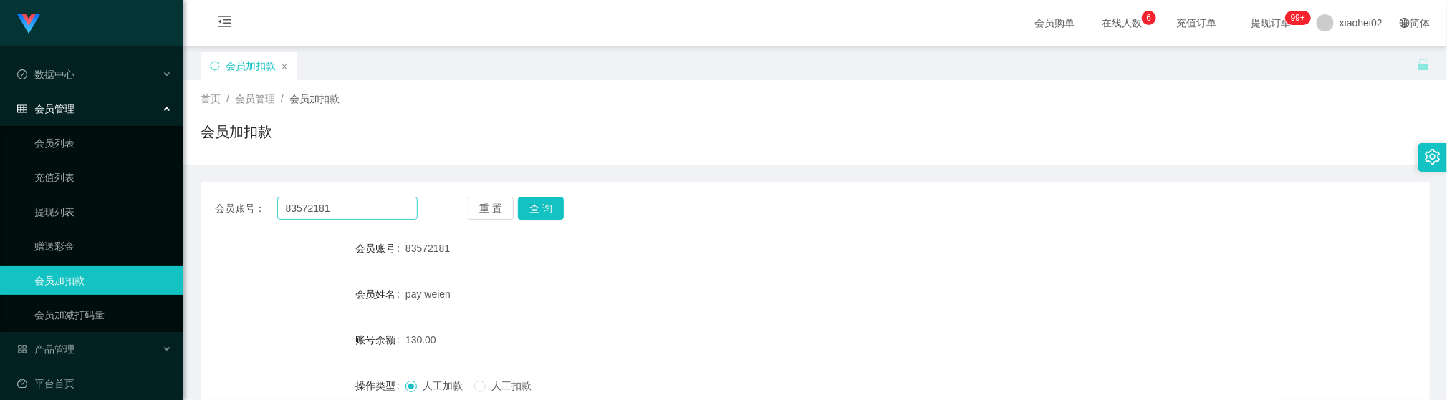
drag, startPoint x: 0, startPoint y: 0, endPoint x: 344, endPoint y: 90, distance: 355.4
click at [334, 197] on input "83572181" at bounding box center [347, 208] width 140 height 23
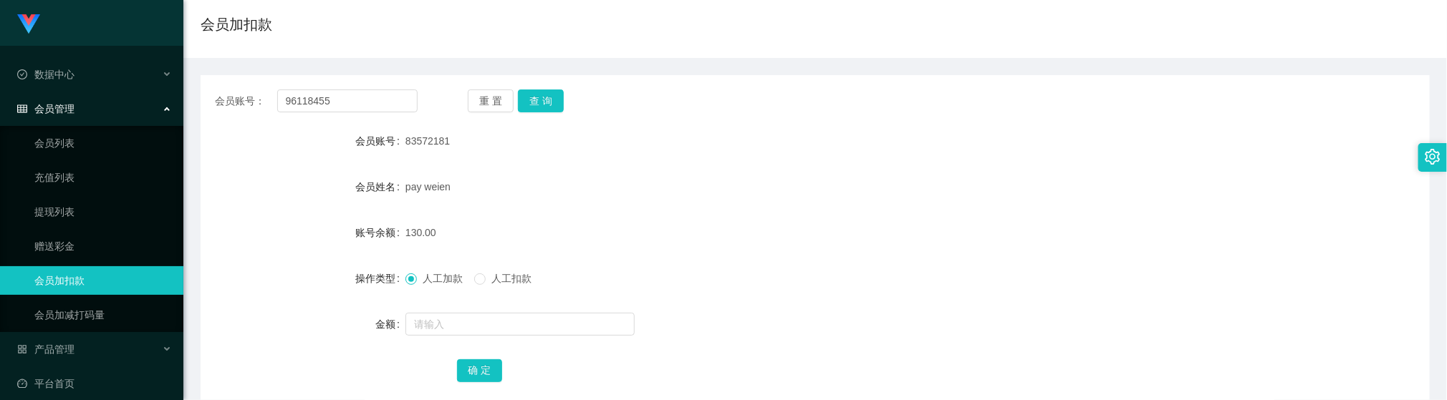
click at [512, 97] on div "重 置 查 询" at bounding box center [569, 101] width 203 height 23
click at [529, 99] on button "查 询" at bounding box center [541, 101] width 46 height 23
drag, startPoint x: 787, startPoint y: 188, endPoint x: 598, endPoint y: 140, distance: 195.0
click at [770, 181] on div "yang" at bounding box center [763, 187] width 717 height 29
click at [365, 92] on input "96118455" at bounding box center [347, 101] width 140 height 23
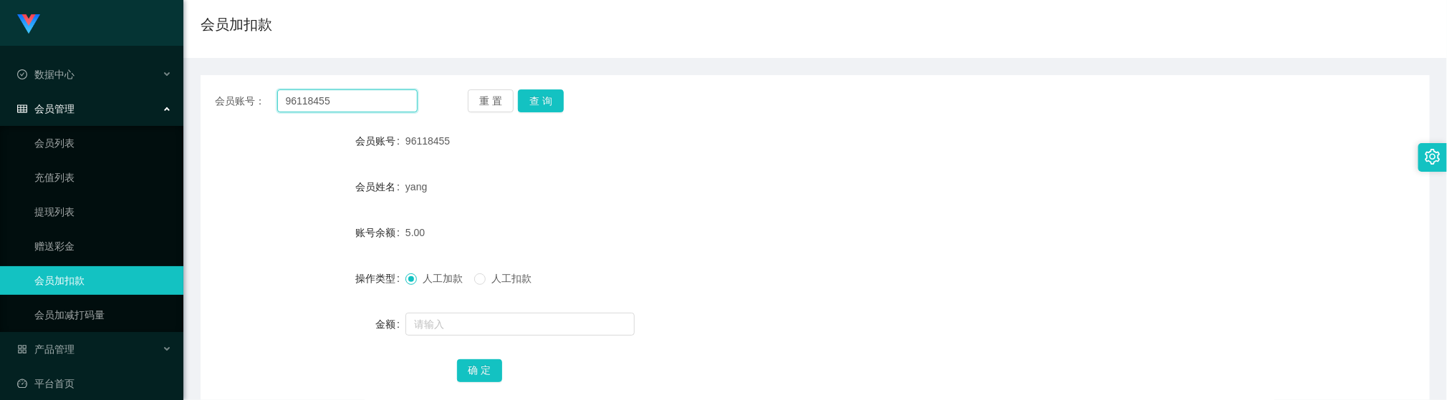
click at [364, 92] on input "96118455" at bounding box center [347, 101] width 140 height 23
paste input "83572181"
type input "83572181"
click at [551, 100] on button "查 询" at bounding box center [541, 101] width 46 height 23
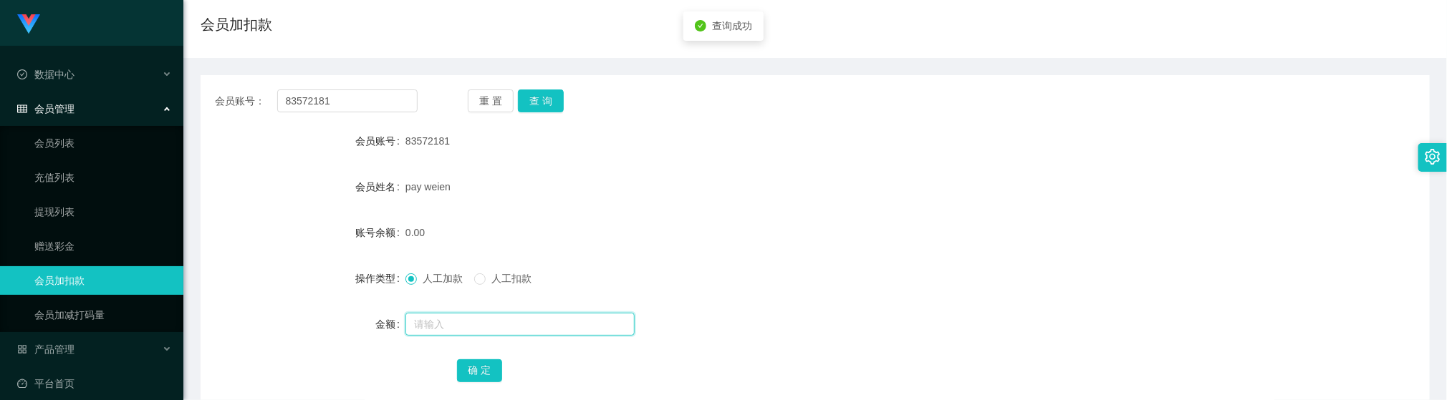
click at [451, 322] on input "text" at bounding box center [519, 324] width 229 height 23
type input "152"
drag, startPoint x: 492, startPoint y: 370, endPoint x: 478, endPoint y: 364, distance: 15.7
click at [492, 370] on button "确 定" at bounding box center [480, 370] width 46 height 23
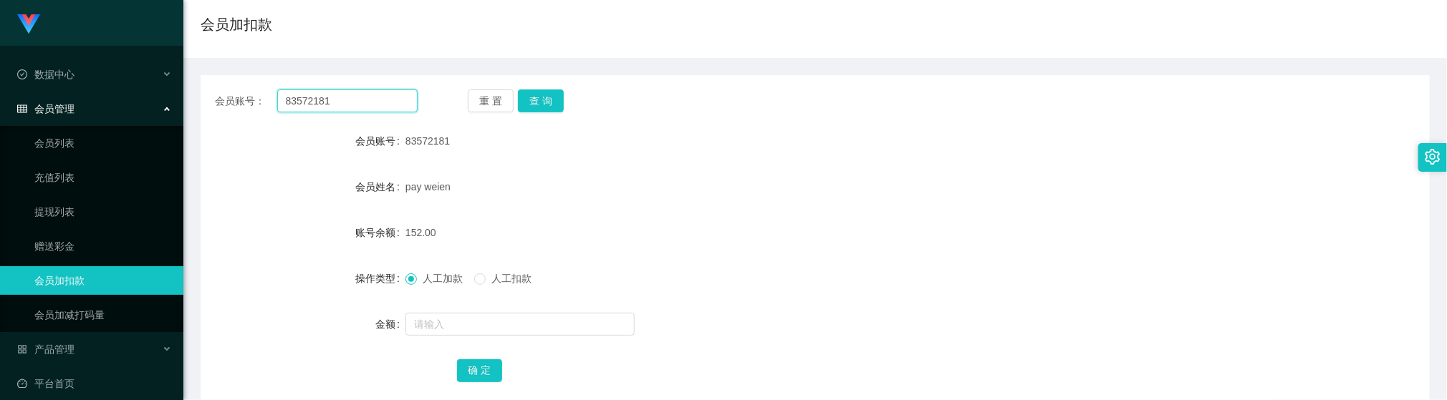
click at [402, 105] on input "83572181" at bounding box center [347, 101] width 140 height 23
drag, startPoint x: 402, startPoint y: 105, endPoint x: 491, endPoint y: 107, distance: 88.8
click at [400, 105] on input "83572181" at bounding box center [347, 101] width 140 height 23
paste input "patrickloserx"
type input "patrickloserx"
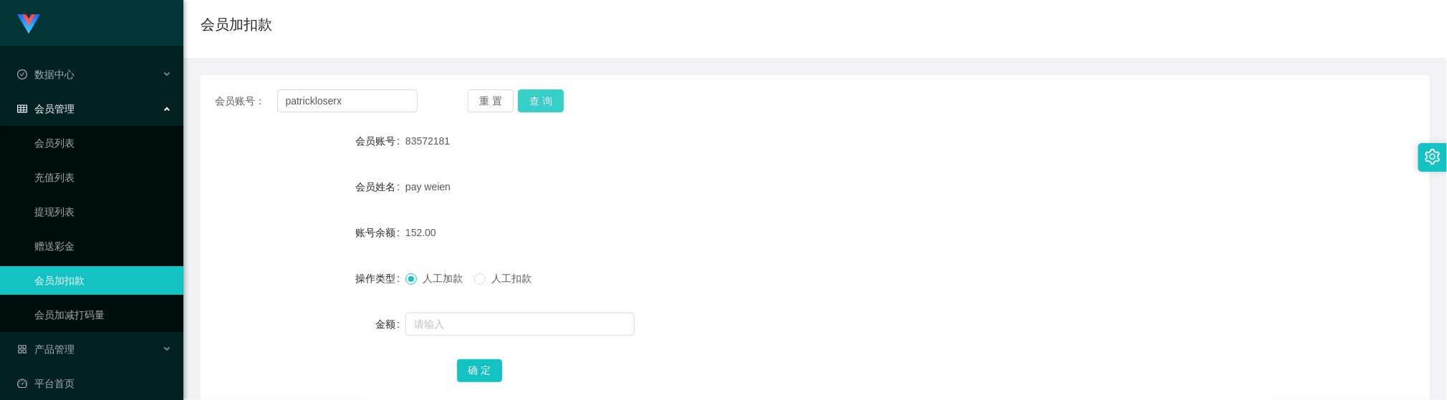
drag, startPoint x: 548, startPoint y: 102, endPoint x: 550, endPoint y: 129, distance: 27.3
click at [548, 102] on button "查 询" at bounding box center [541, 101] width 46 height 23
click at [463, 331] on input "text" at bounding box center [519, 324] width 229 height 23
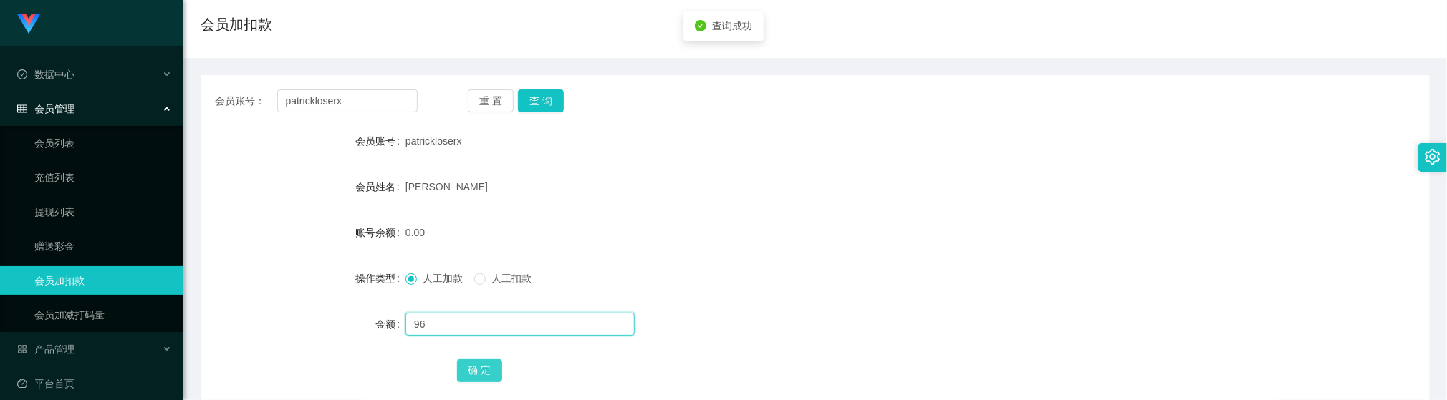
type input "96"
click at [482, 372] on button "确 定" at bounding box center [480, 370] width 46 height 23
click at [783, 216] on form "会员账号 patrickloserx 会员姓名 [PERSON_NAME] Sing 账号余额 96.00 操作类型 人工加款 人工扣款 金额 确 定" at bounding box center [815, 256] width 1229 height 258
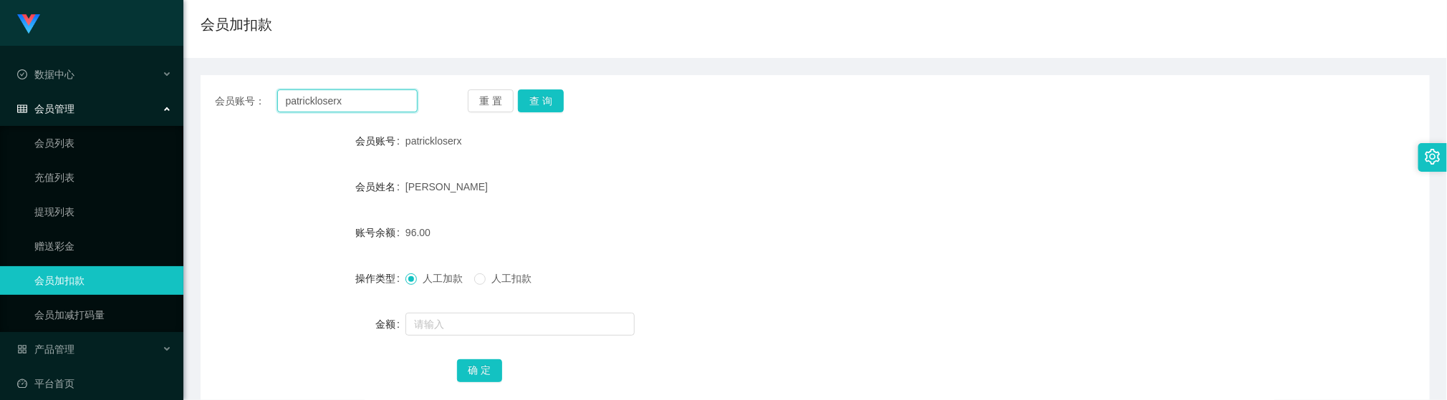
click at [329, 97] on input "patrickloserx" at bounding box center [347, 101] width 140 height 23
paste input "96118455"
type input "96118455"
drag, startPoint x: 531, startPoint y: 91, endPoint x: 539, endPoint y: 112, distance: 22.2
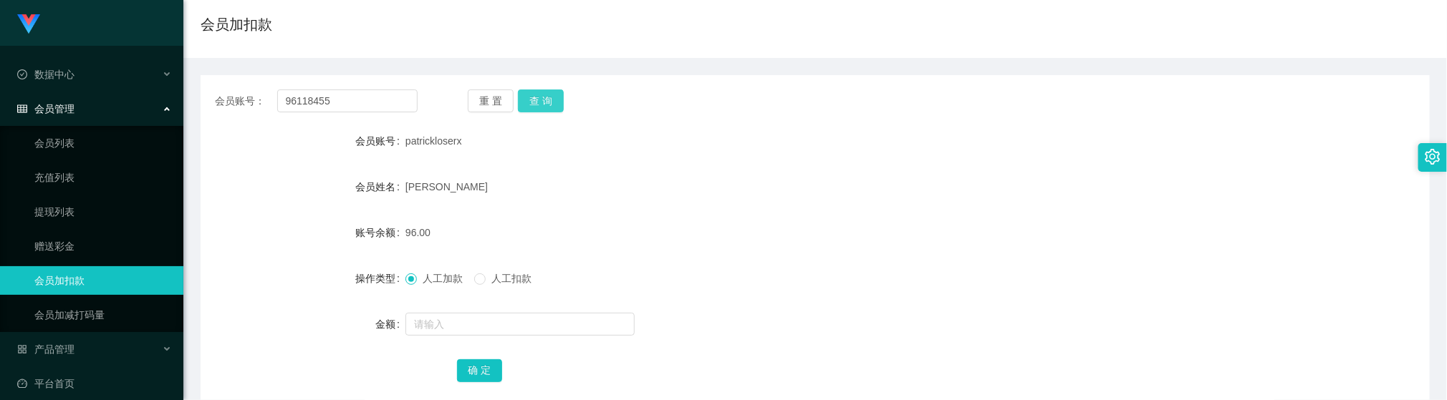
click at [531, 91] on button "查 询" at bounding box center [541, 101] width 46 height 23
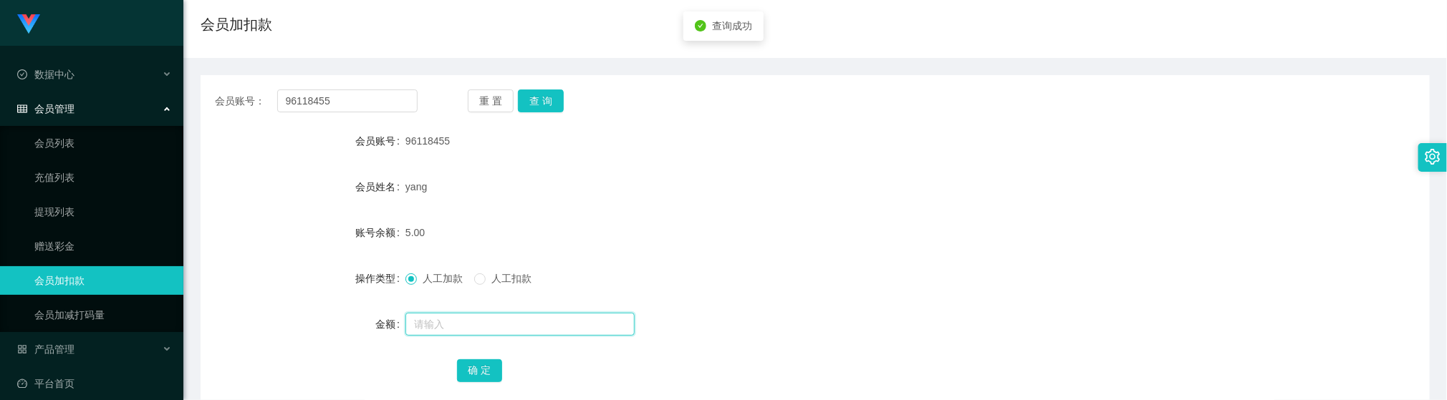
click at [463, 321] on input "text" at bounding box center [519, 324] width 229 height 23
type input "100"
click at [473, 375] on button "确 定" at bounding box center [480, 370] width 46 height 23
drag, startPoint x: 741, startPoint y: 176, endPoint x: 745, endPoint y: 155, distance: 21.2
click at [741, 174] on div "yang" at bounding box center [763, 187] width 717 height 29
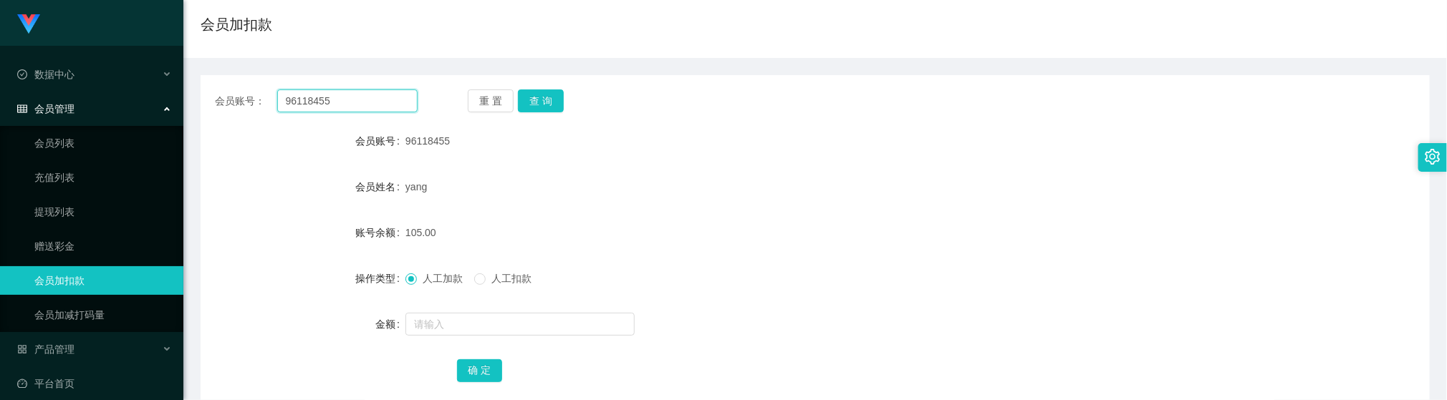
click at [359, 95] on input "96118455" at bounding box center [347, 101] width 140 height 23
drag, startPoint x: 527, startPoint y: 97, endPoint x: 528, endPoint y: 125, distance: 28.7
click at [528, 97] on button "查 询" at bounding box center [541, 101] width 46 height 23
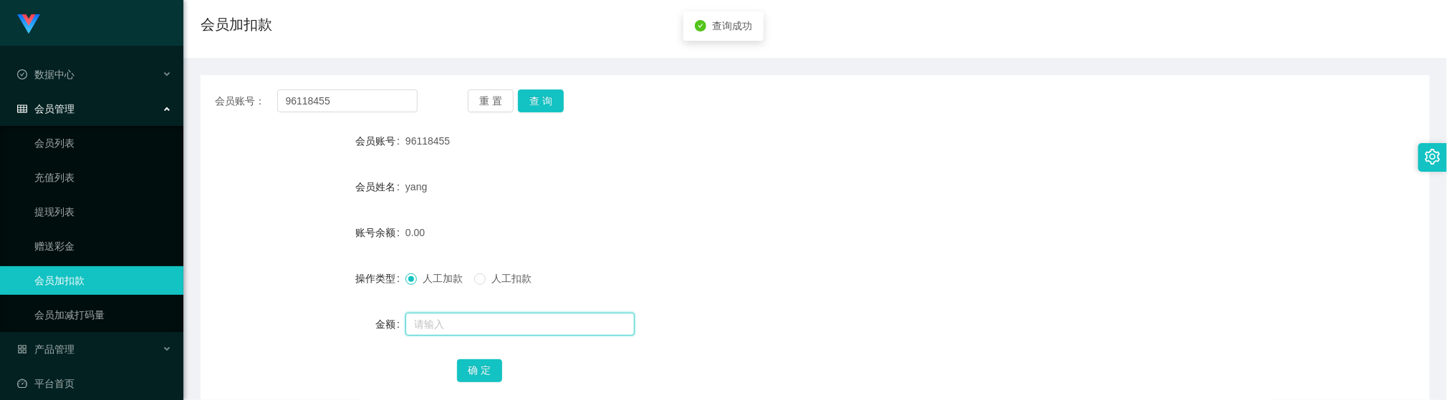
click at [482, 322] on input "text" at bounding box center [519, 324] width 229 height 23
type input "88"
click at [490, 375] on button "确 定" at bounding box center [480, 370] width 46 height 23
